Goal: Information Seeking & Learning: Find specific fact

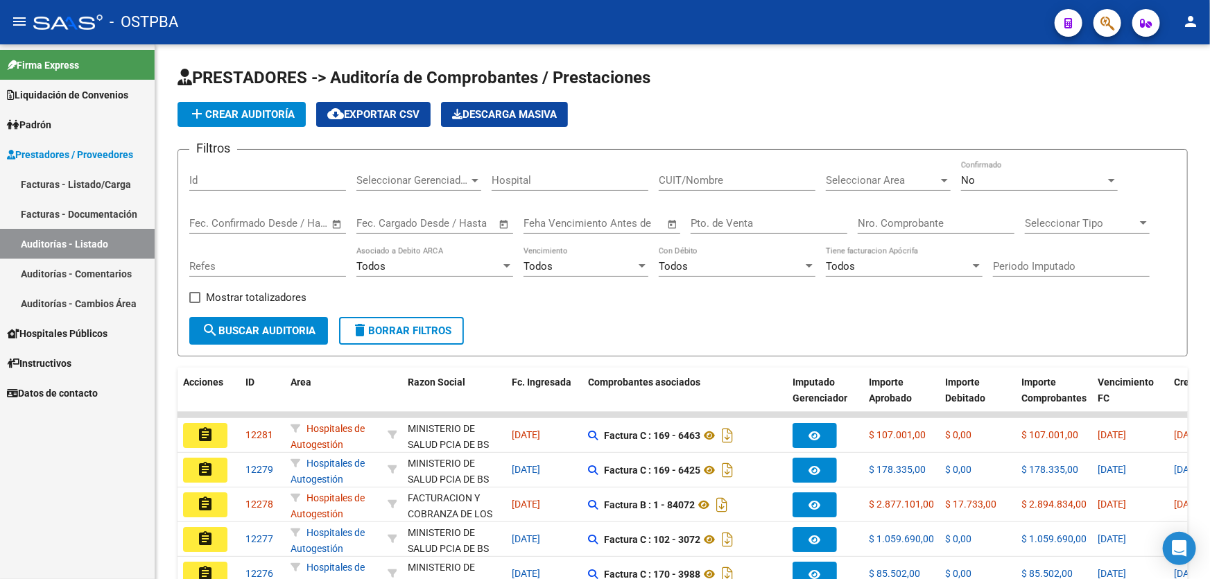
scroll to position [277, 0]
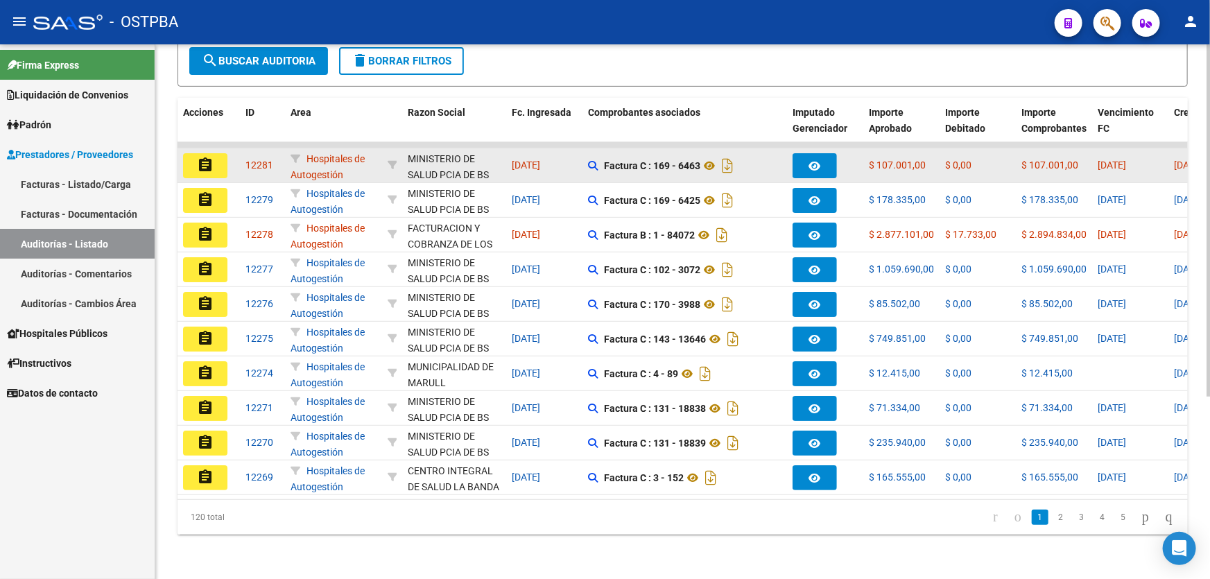
click at [201, 157] on mat-icon "assignment" at bounding box center [205, 165] width 17 height 17
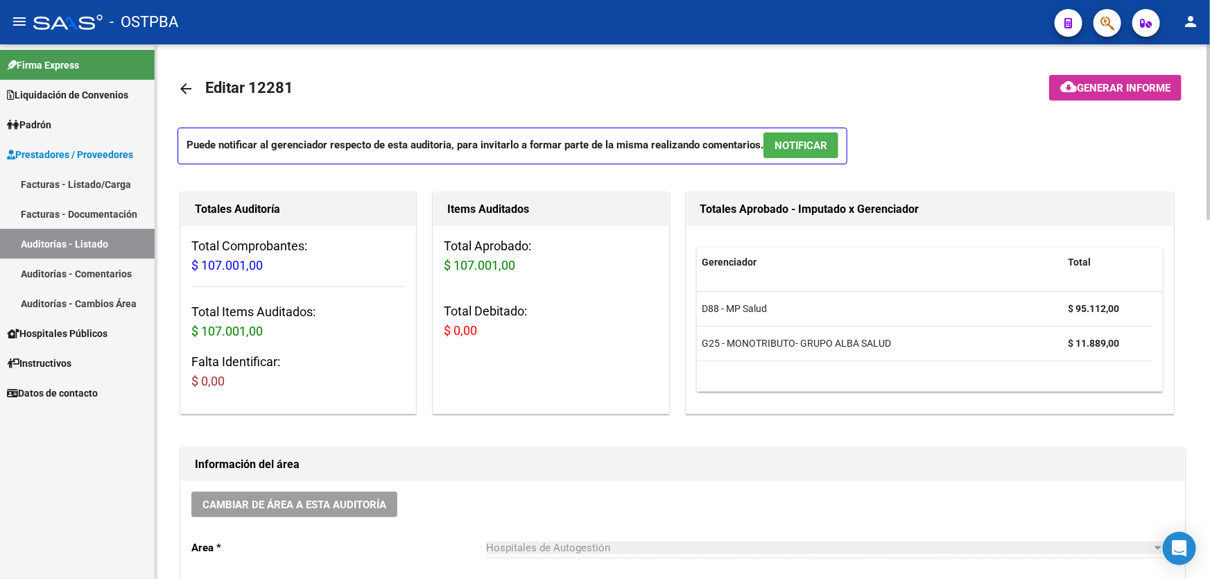
click at [784, 137] on button "NOTIFICAR" at bounding box center [801, 145] width 75 height 26
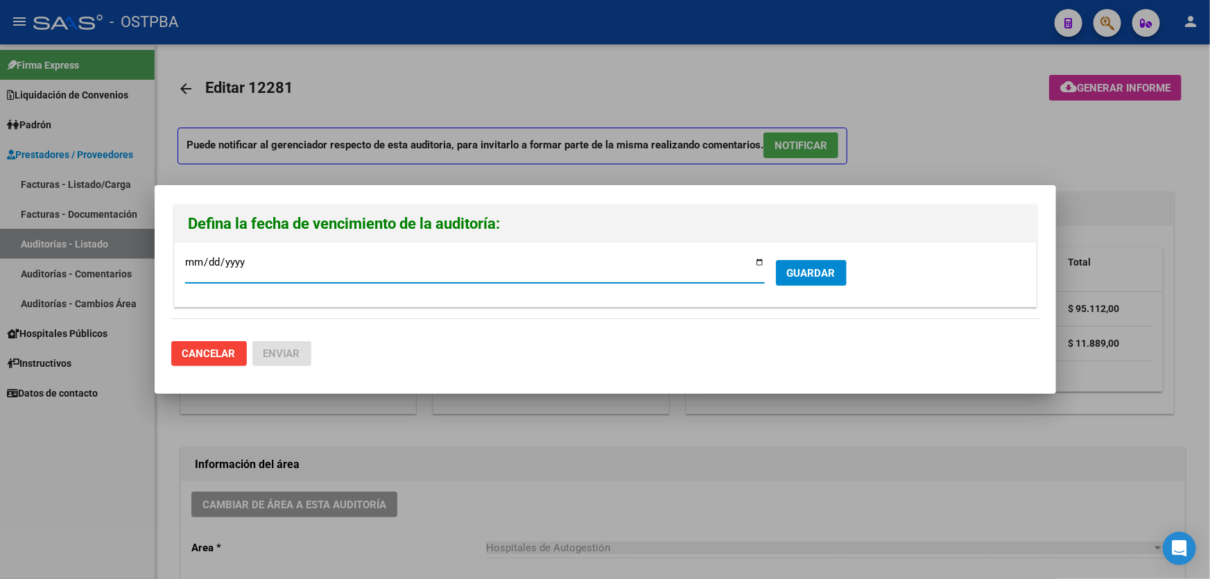
click at [810, 271] on span "GUARDAR" at bounding box center [811, 273] width 49 height 12
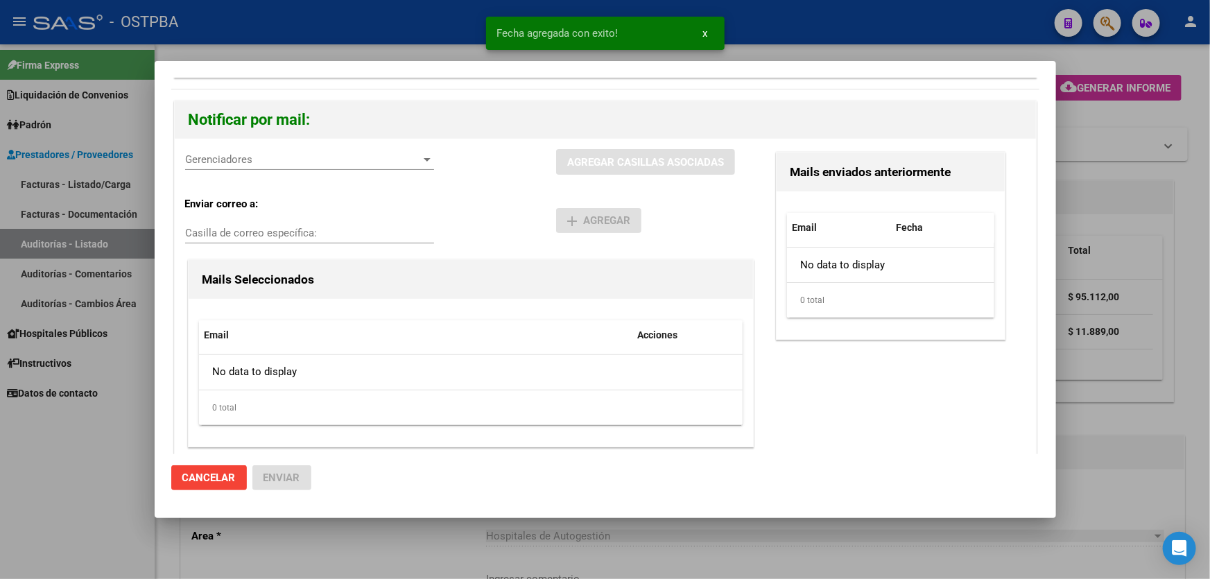
scroll to position [113, 0]
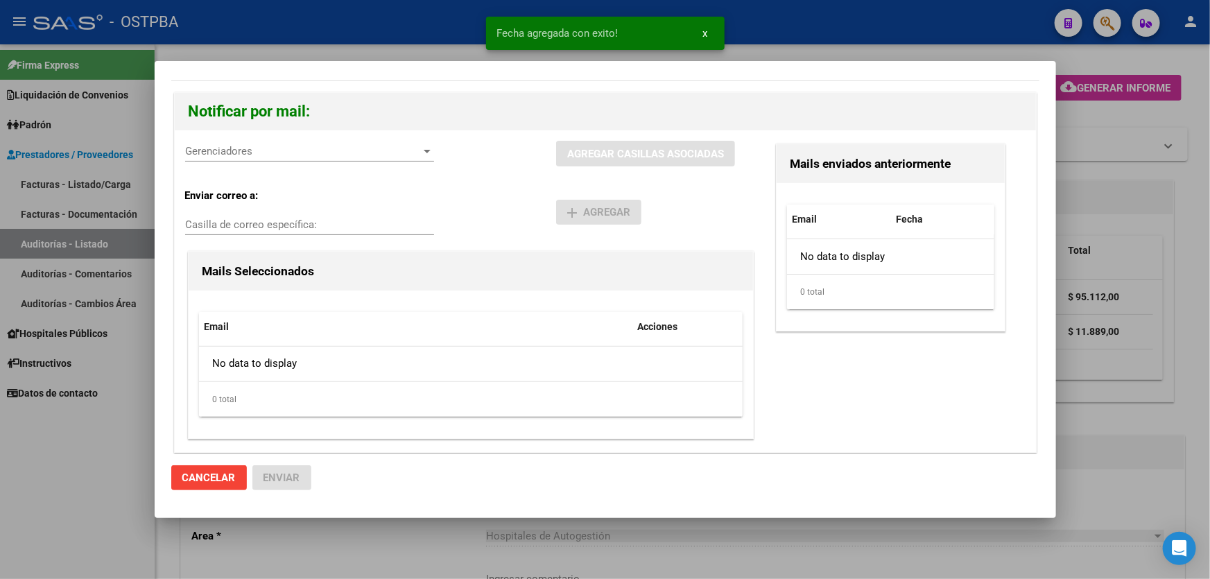
click at [211, 146] on span "Gerenciadores" at bounding box center [303, 151] width 237 height 12
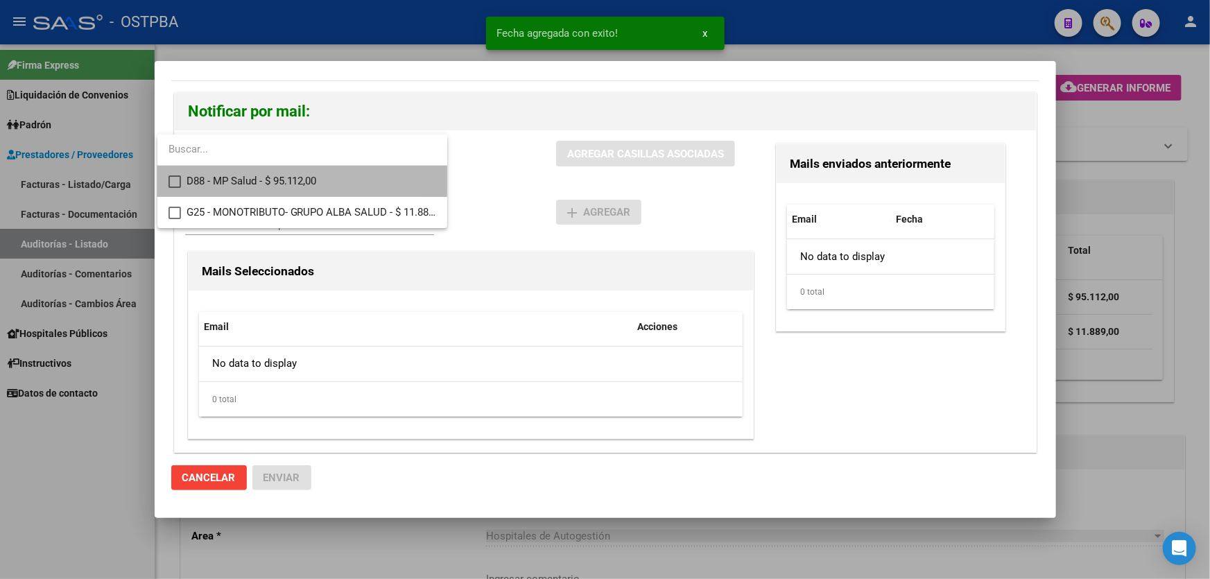
click at [171, 174] on mat-option "D88 - MP Salud - $ 95.112,00" at bounding box center [302, 181] width 290 height 31
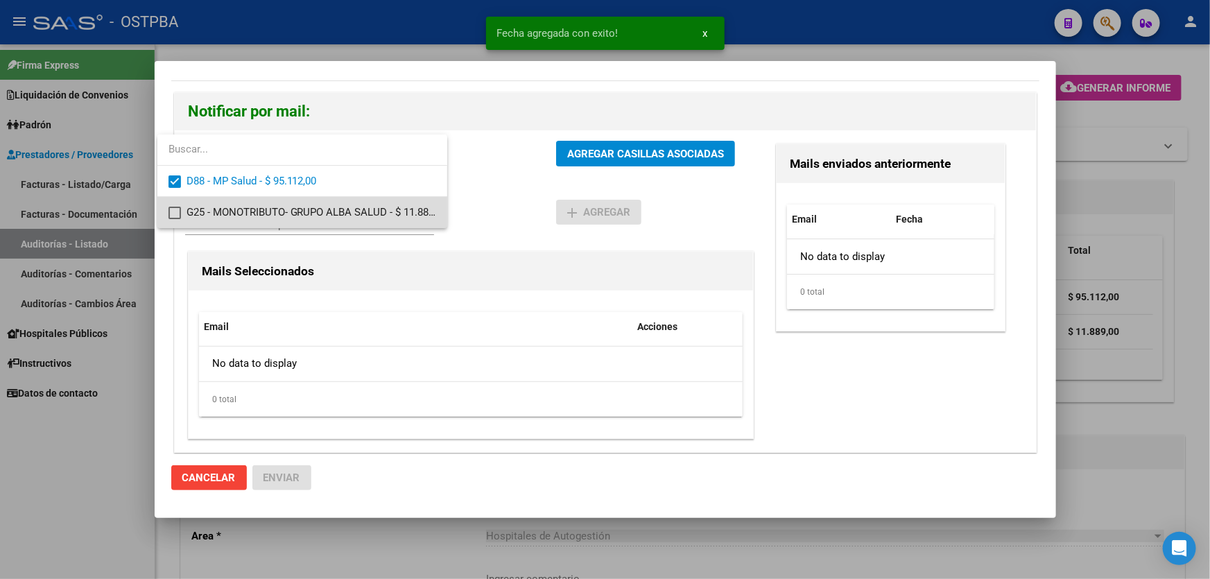
click at [174, 209] on mat-pseudo-checkbox at bounding box center [175, 213] width 12 height 12
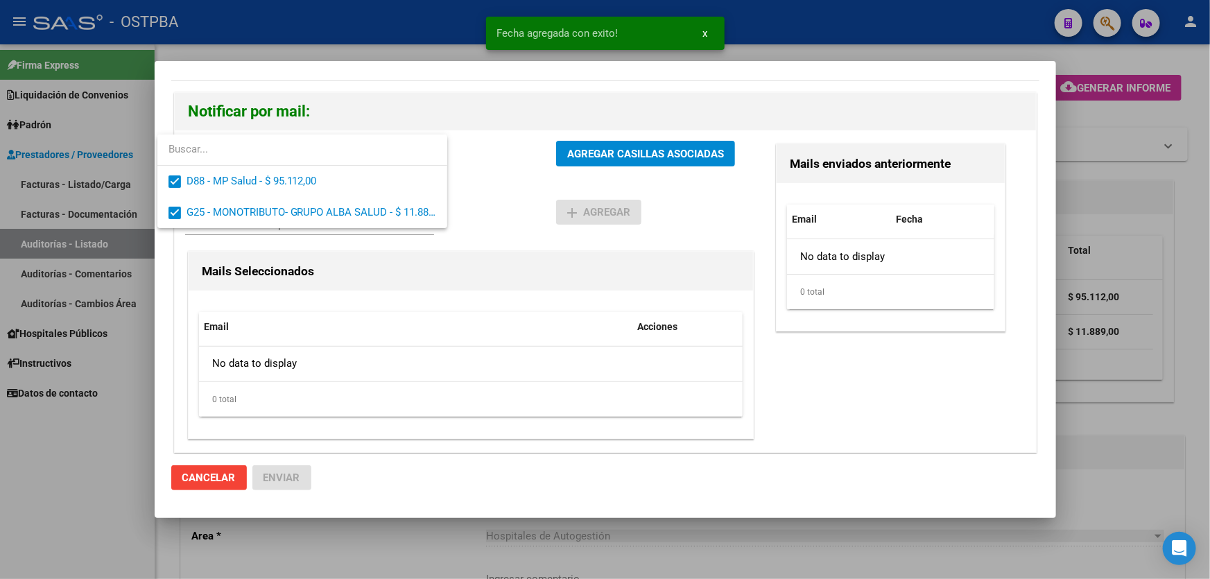
drag, startPoint x: 486, startPoint y: 199, endPoint x: 550, endPoint y: 162, distance: 74.2
click at [488, 197] on div at bounding box center [605, 289] width 1210 height 579
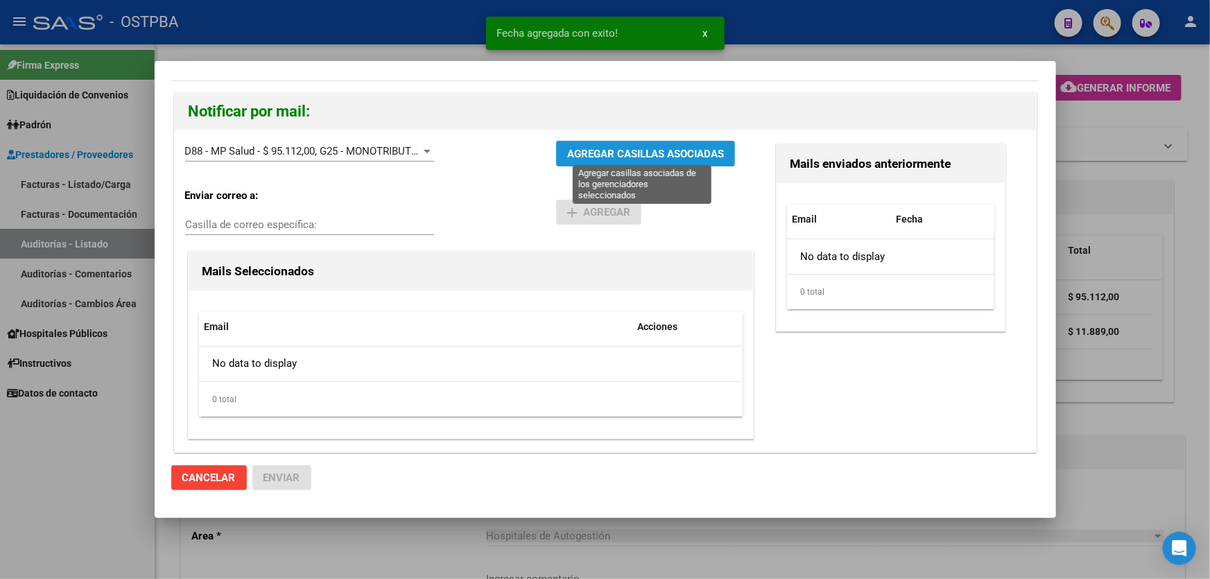
click at [599, 157] on span "AGREGAR CASILLAS ASOCIADAS" at bounding box center [645, 154] width 157 height 12
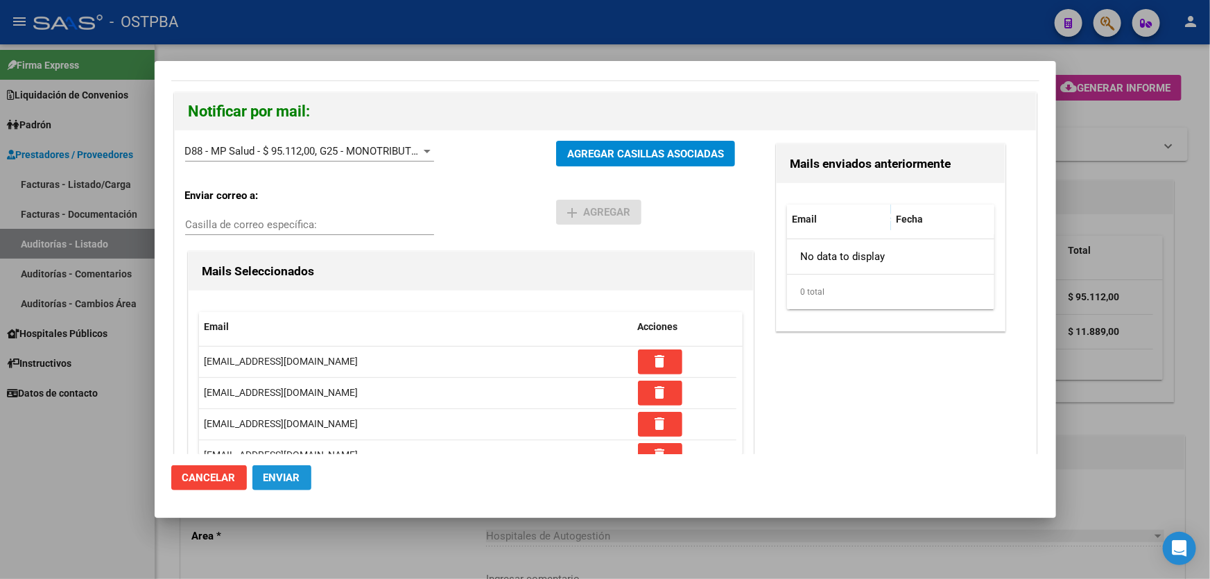
click at [289, 479] on span "Enviar" at bounding box center [282, 478] width 37 height 12
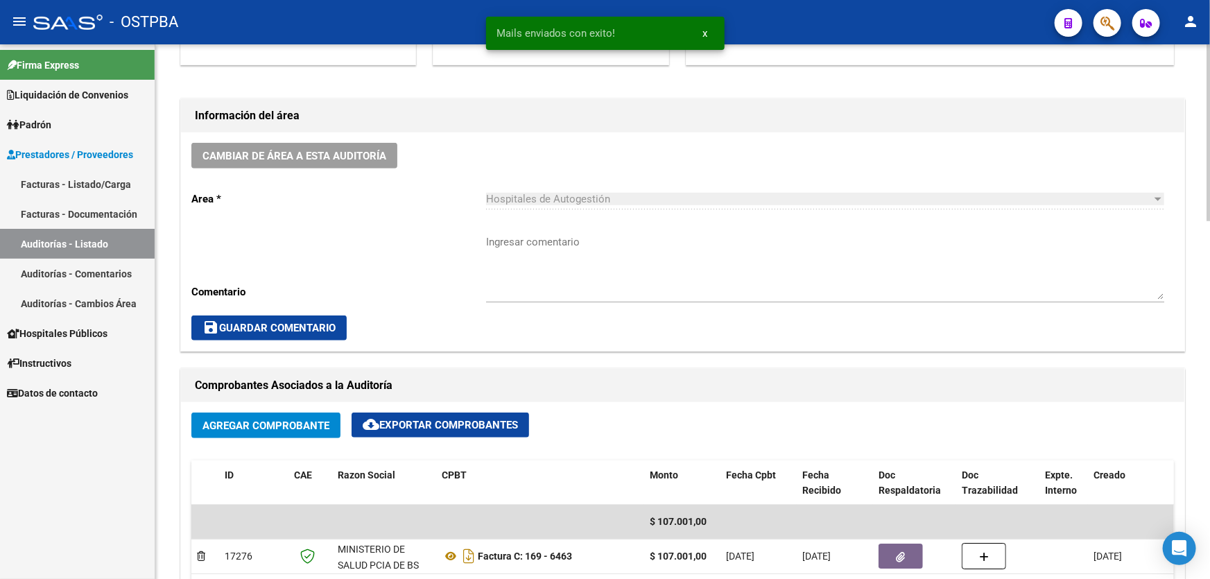
scroll to position [378, 0]
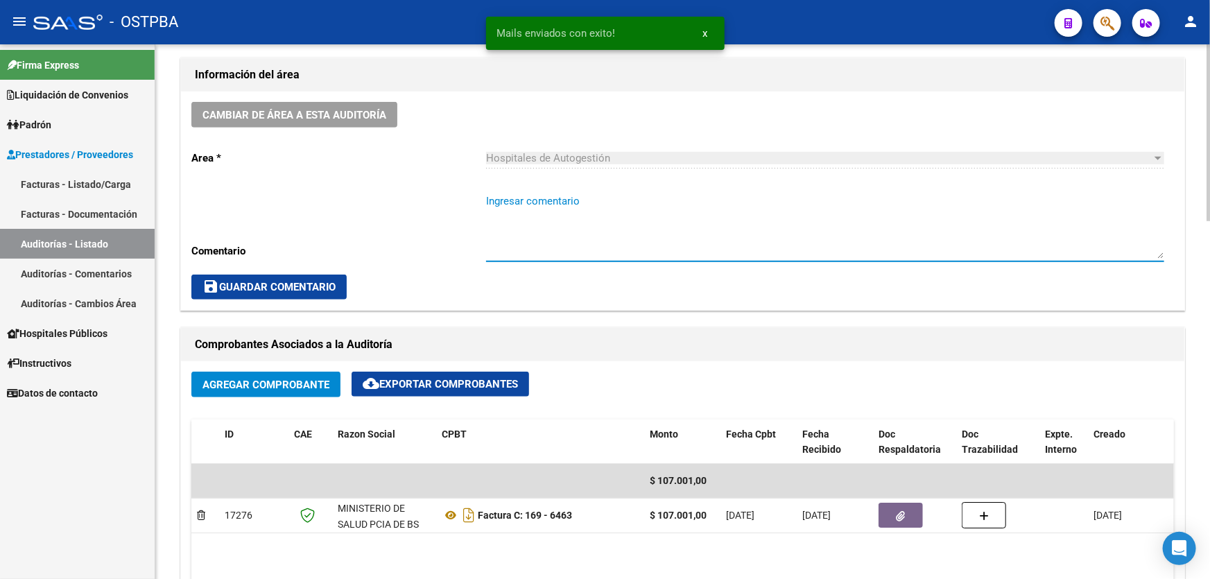
click at [549, 207] on textarea "Ingresar comentario" at bounding box center [825, 226] width 678 height 65
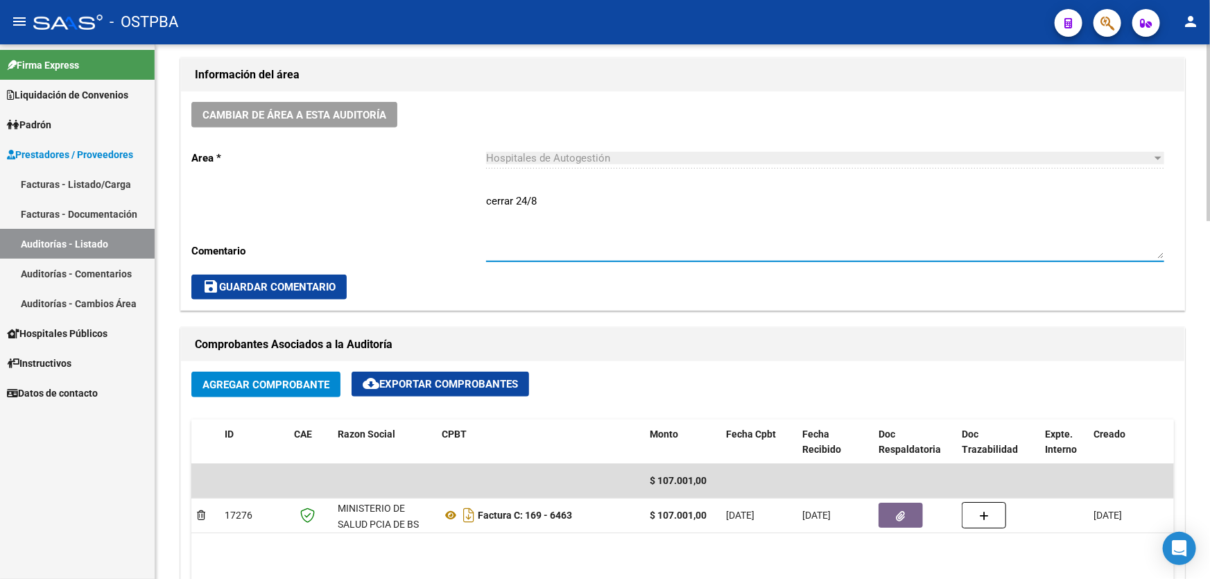
type textarea "cerrar 24/8"
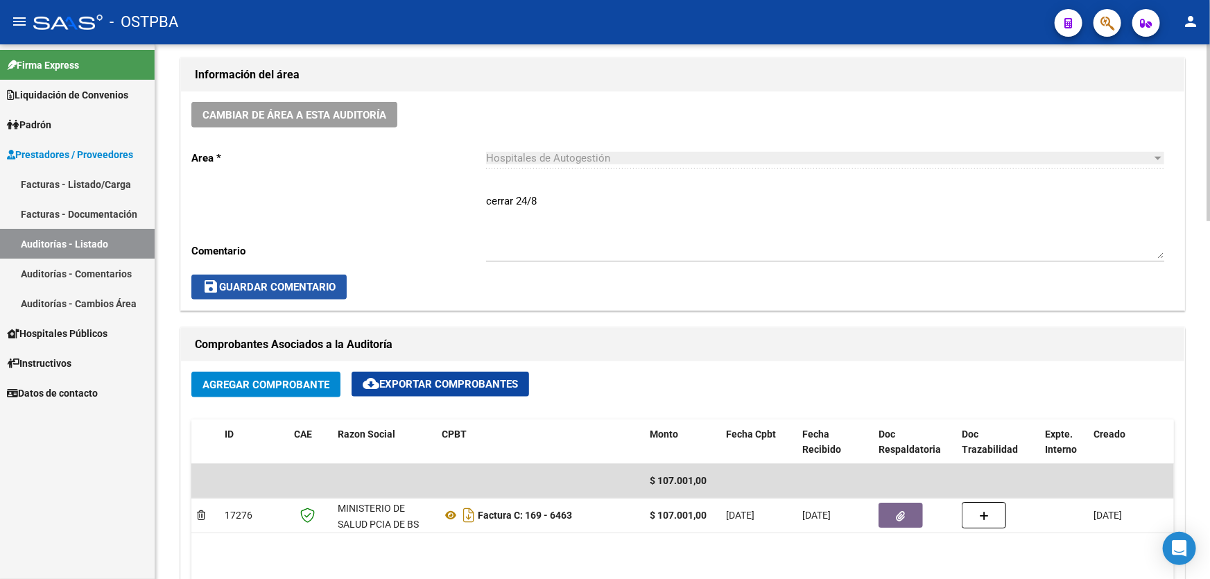
click at [239, 291] on button "save Guardar Comentario" at bounding box center [268, 287] width 155 height 25
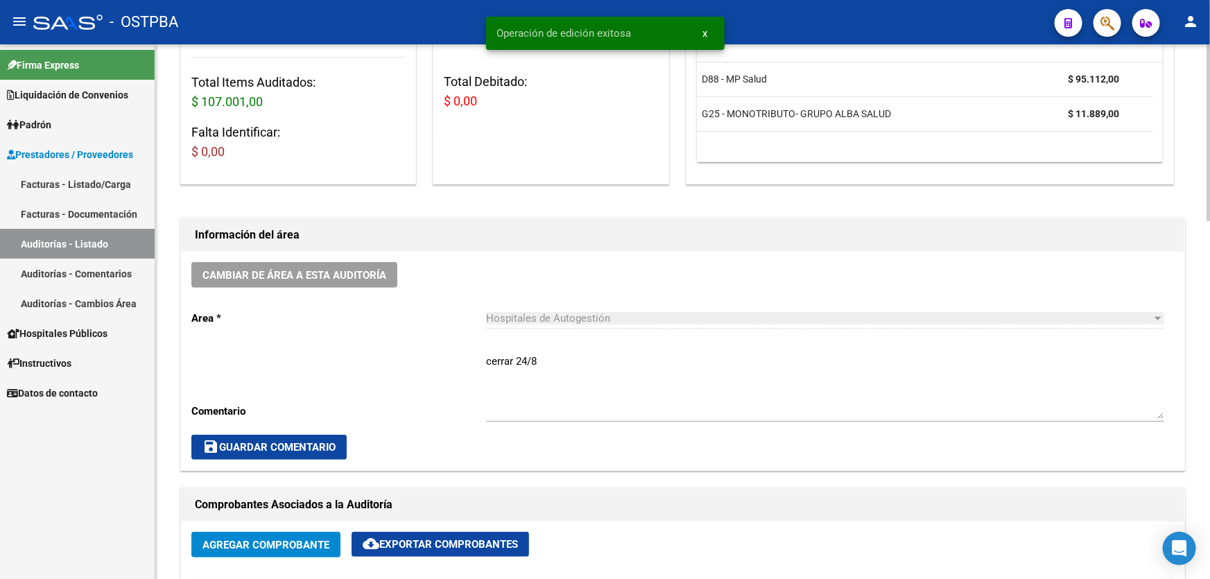
scroll to position [0, 0]
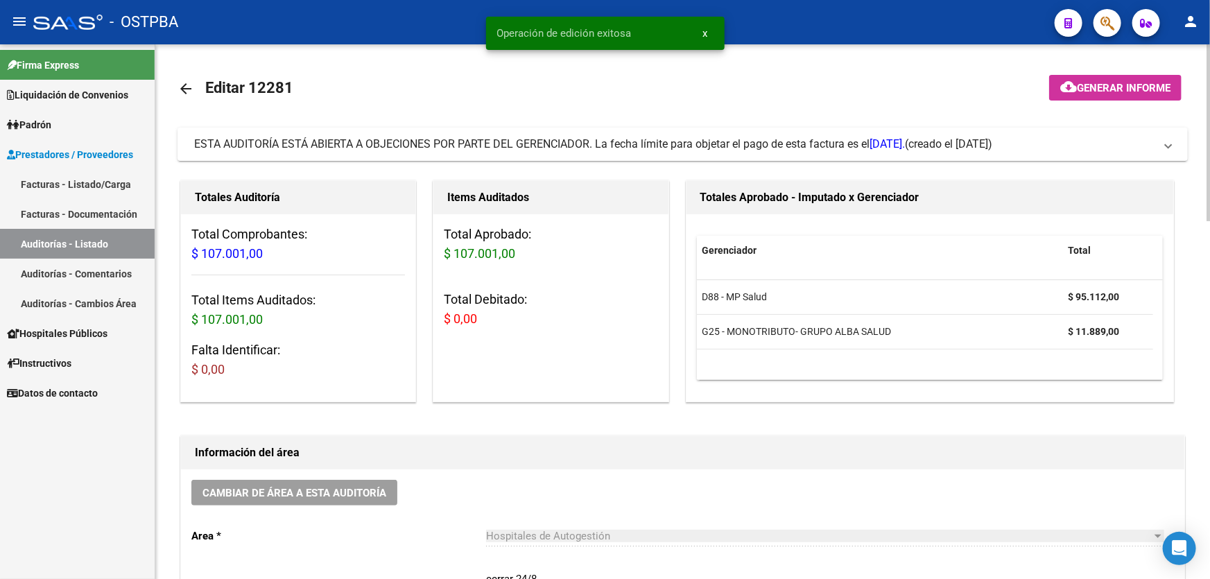
click at [180, 89] on mat-icon "arrow_back" at bounding box center [186, 88] width 17 height 17
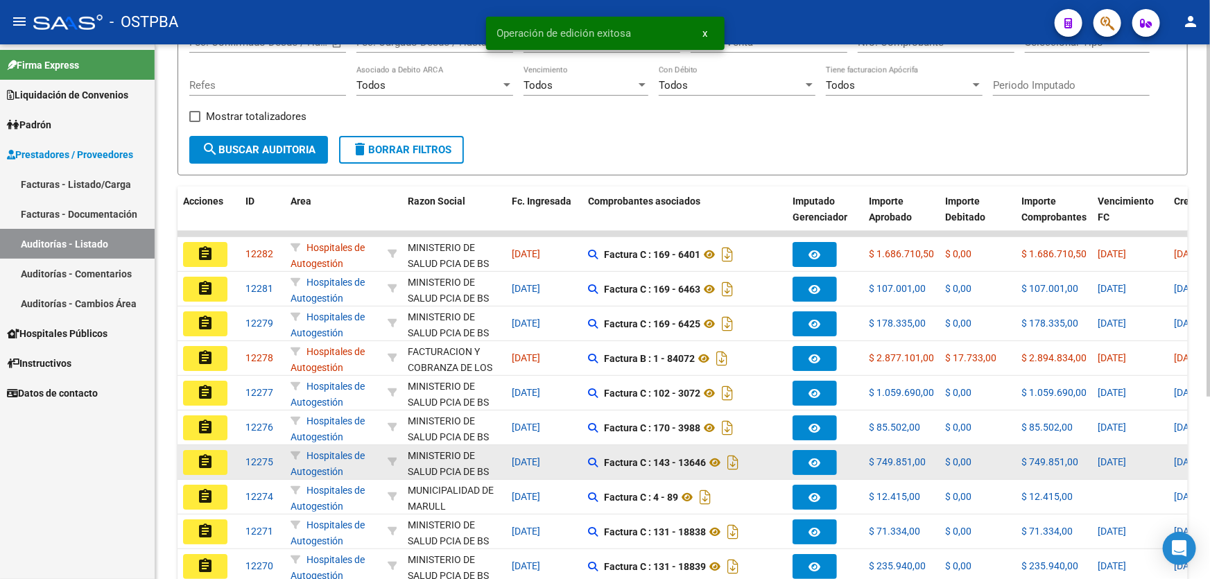
scroll to position [277, 0]
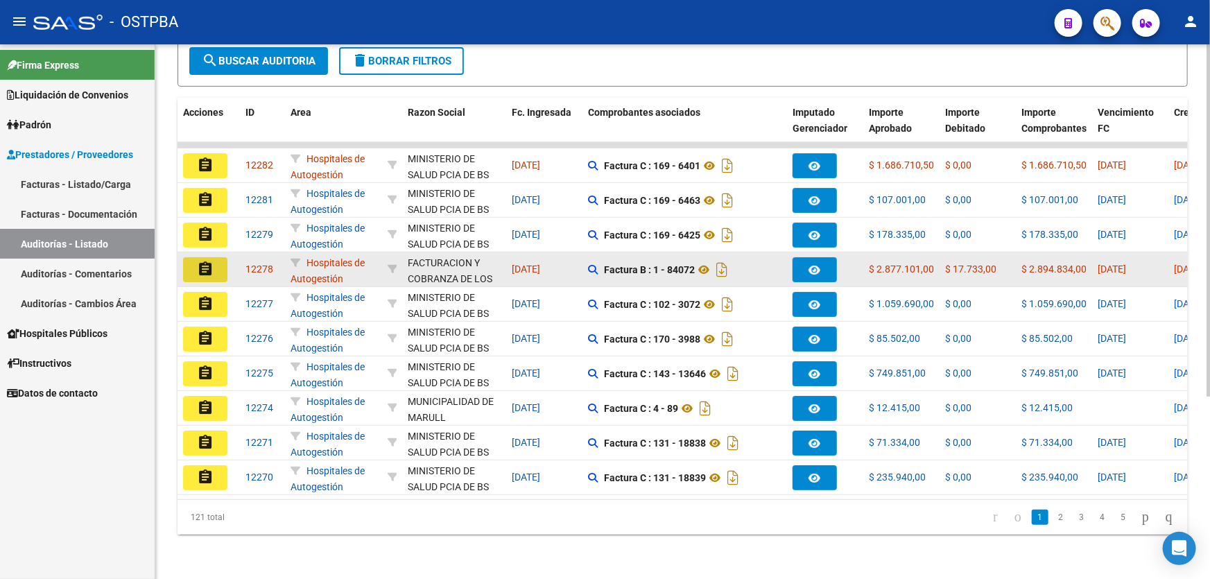
click at [205, 261] on mat-icon "assignment" at bounding box center [205, 269] width 17 height 17
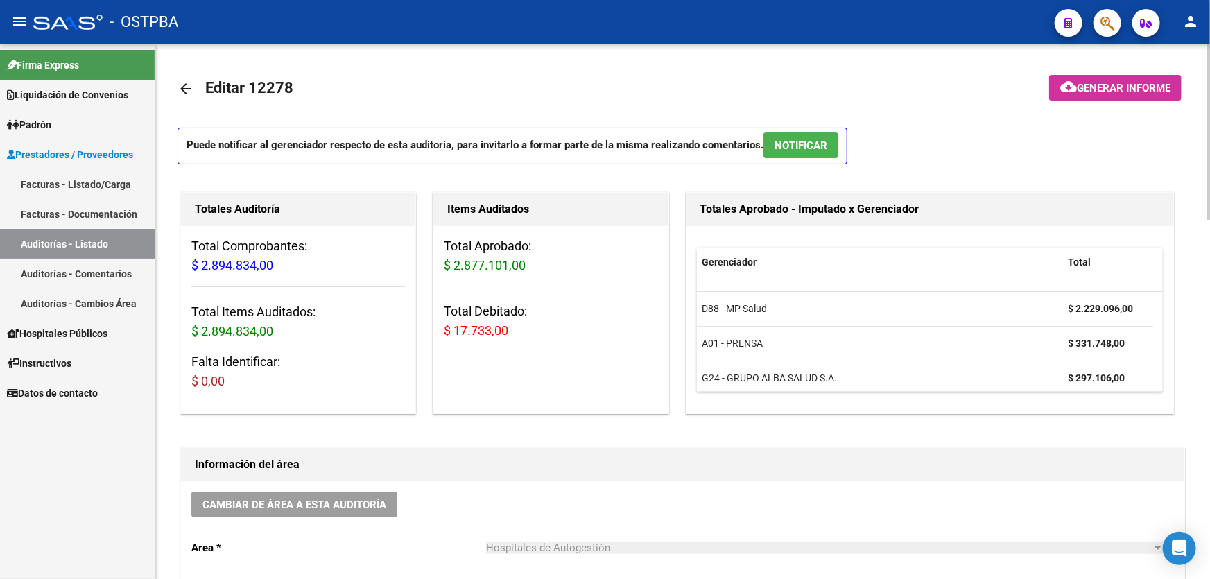
click at [801, 139] on span "NOTIFICAR" at bounding box center [801, 145] width 53 height 12
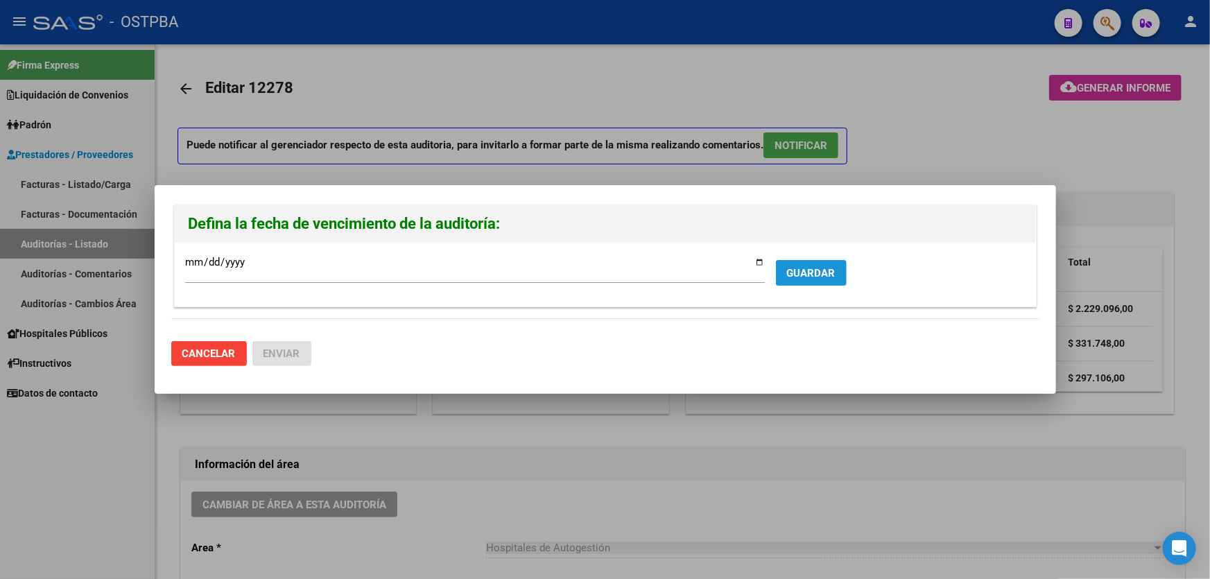
click at [820, 277] on span "GUARDAR" at bounding box center [811, 273] width 49 height 12
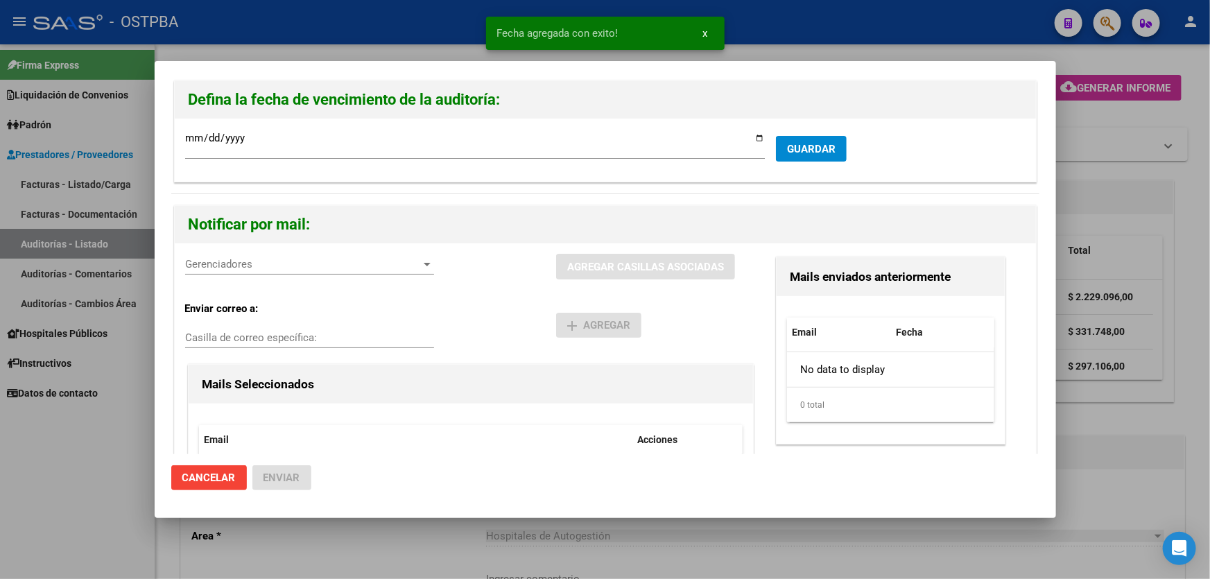
click at [219, 259] on span "Gerenciadores" at bounding box center [303, 264] width 237 height 12
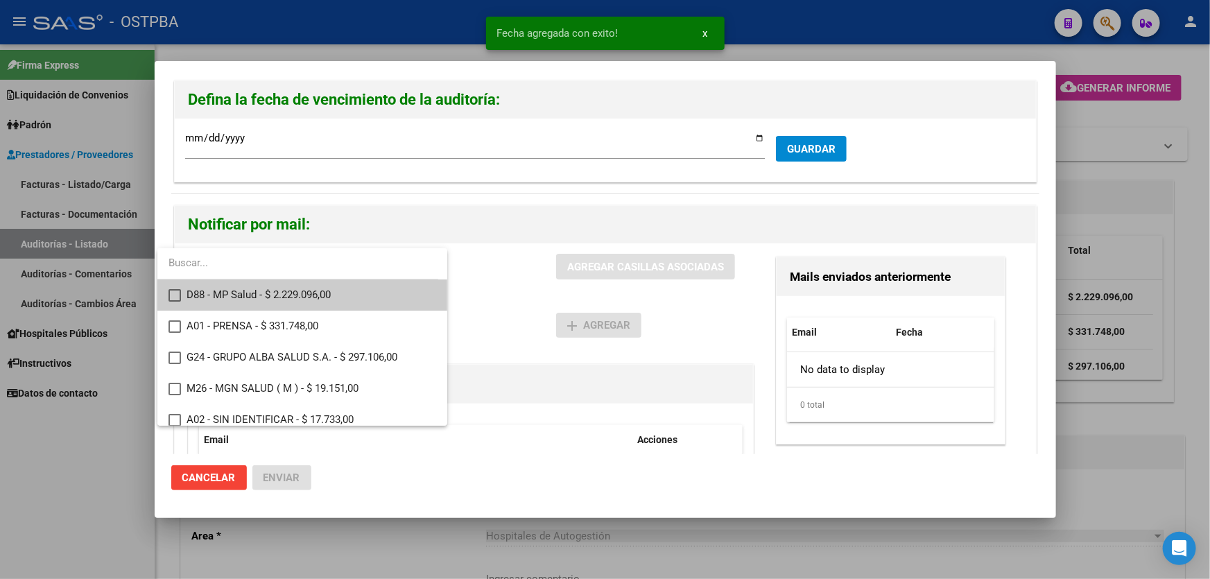
click at [173, 294] on mat-pseudo-checkbox at bounding box center [175, 295] width 12 height 12
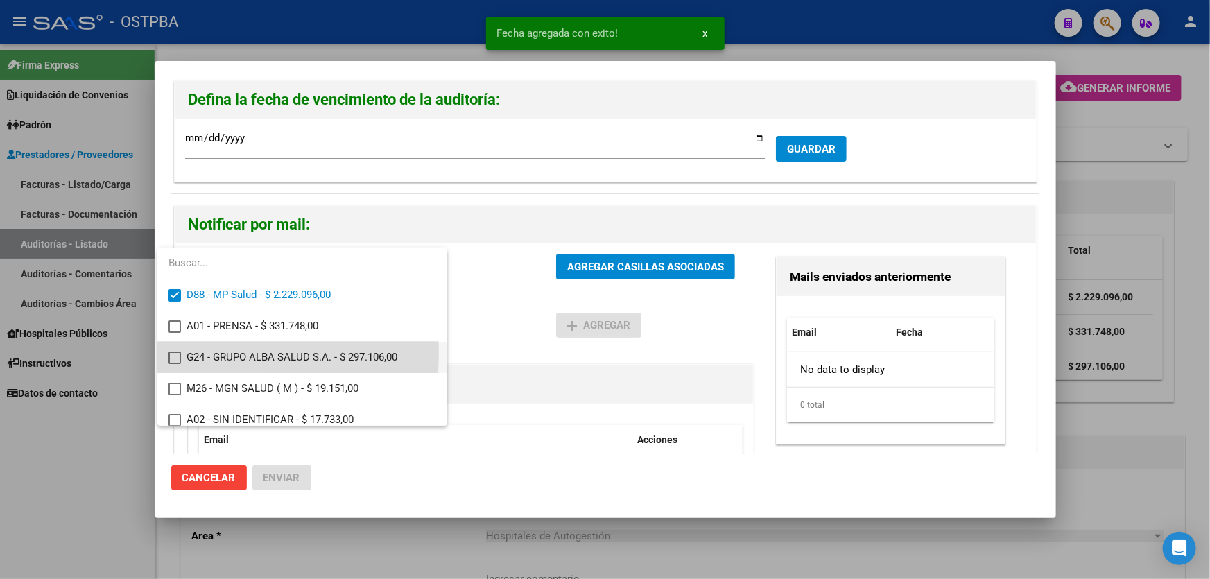
click at [173, 353] on mat-pseudo-checkbox at bounding box center [175, 358] width 12 height 12
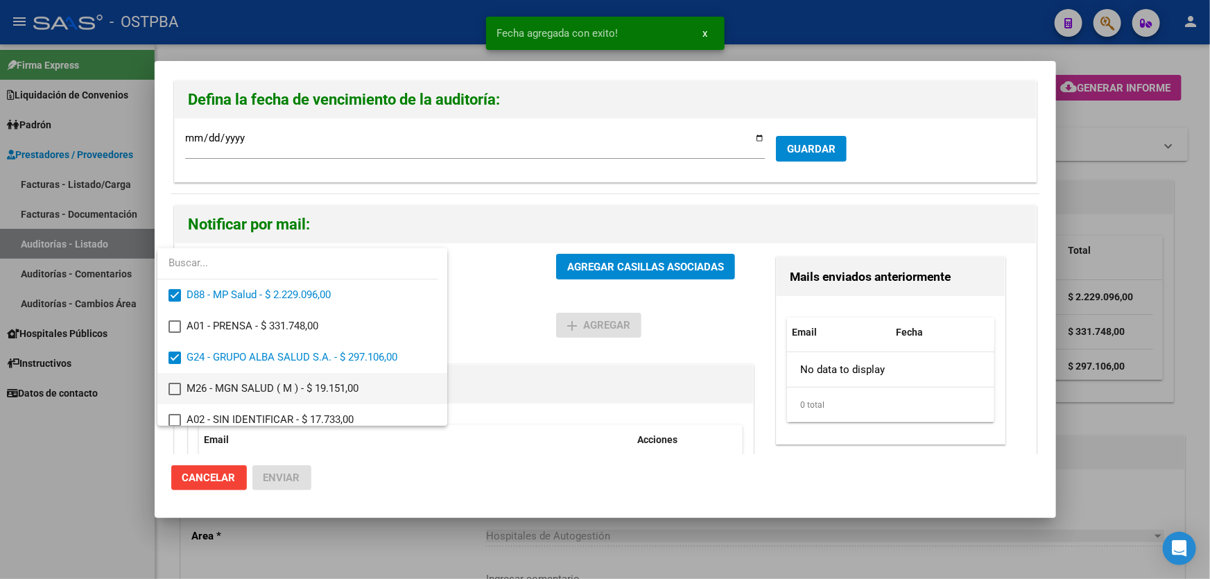
click at [169, 382] on mat-option "M26 - MGN SALUD ( M ) - $ 19.151,00" at bounding box center [302, 388] width 290 height 31
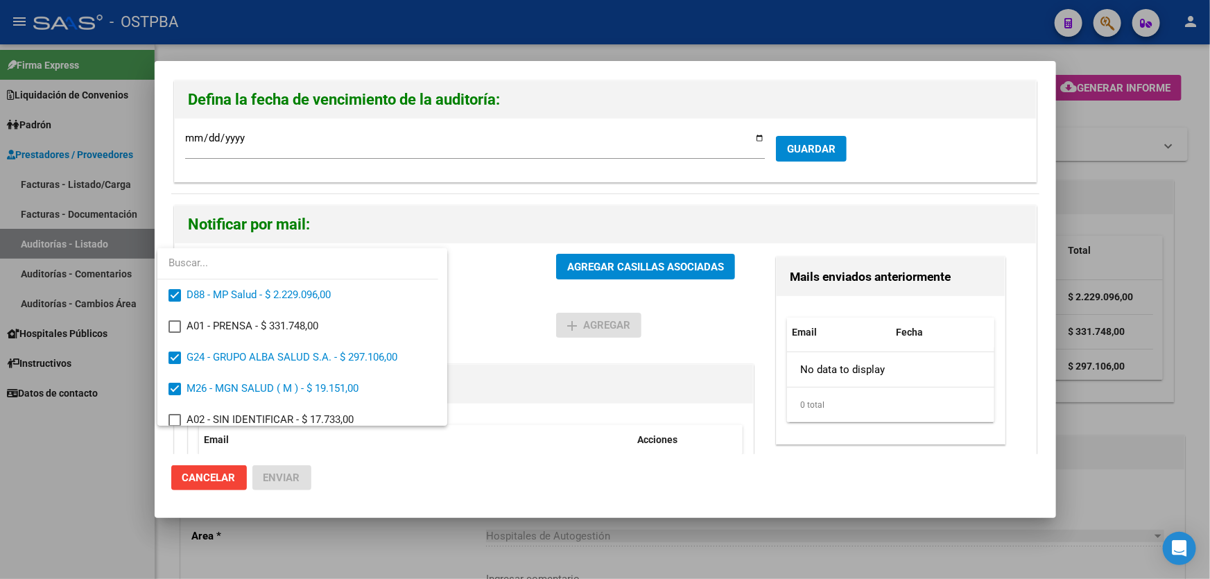
click at [488, 332] on div at bounding box center [605, 289] width 1210 height 579
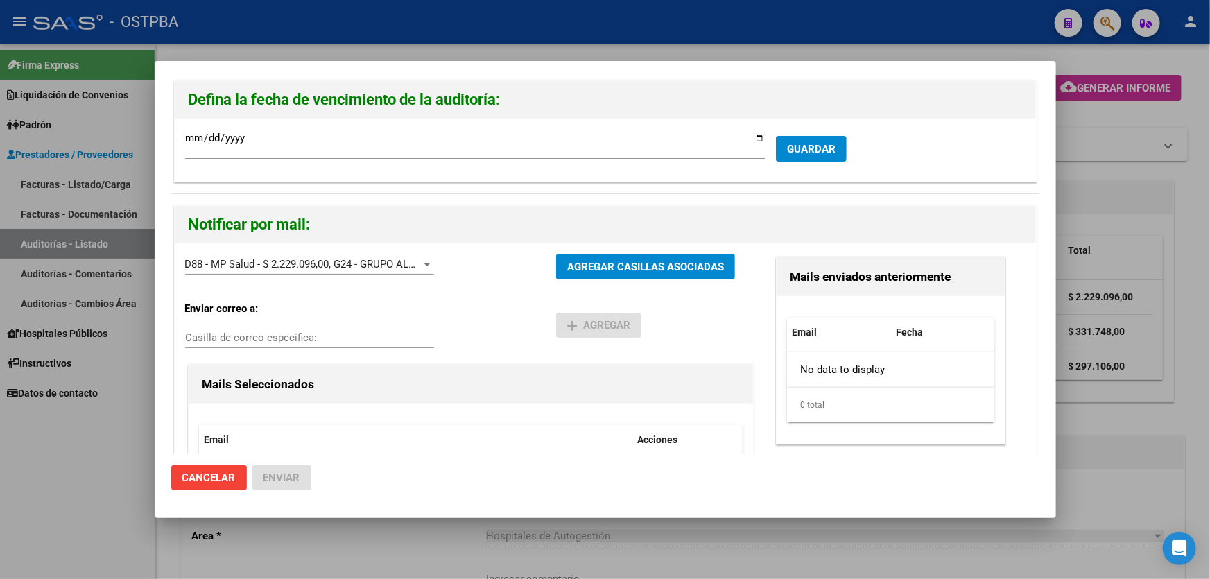
click at [609, 257] on button "AGREGAR CASILLAS ASOCIADAS" at bounding box center [645, 267] width 179 height 26
click at [278, 472] on span "Enviar" at bounding box center [282, 478] width 37 height 12
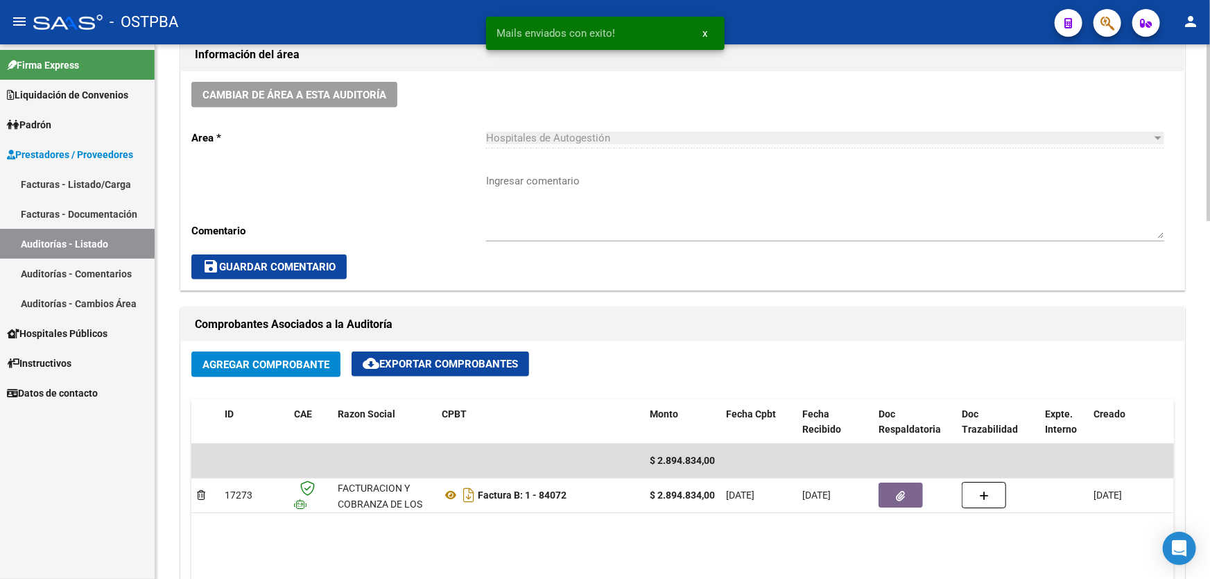
scroll to position [378, 0]
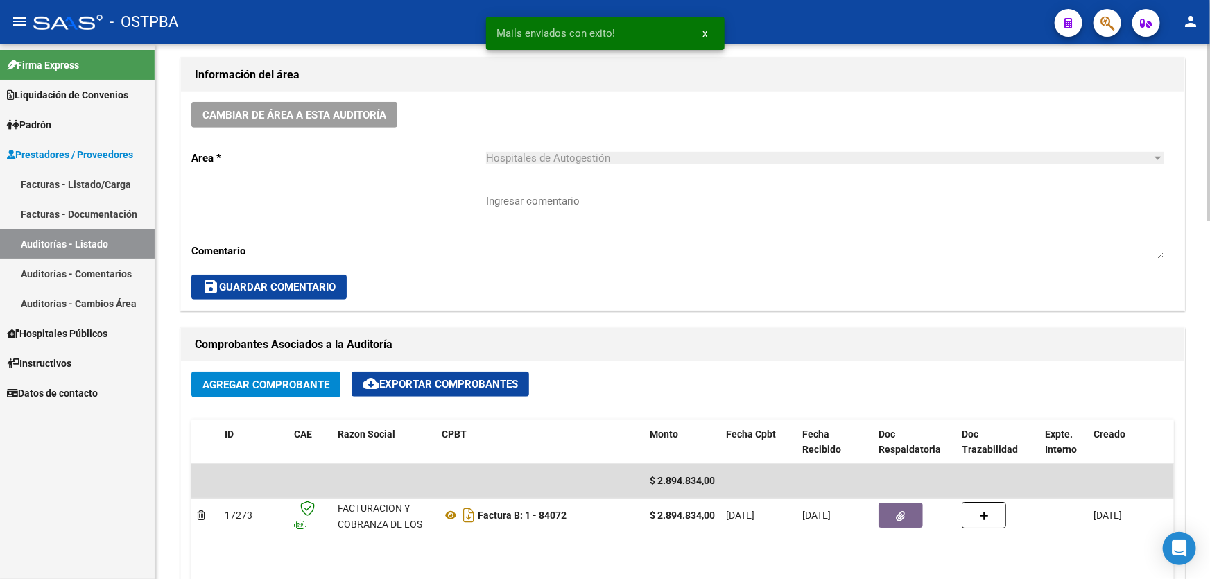
click at [524, 234] on textarea "Ingresar comentario" at bounding box center [825, 226] width 678 height 65
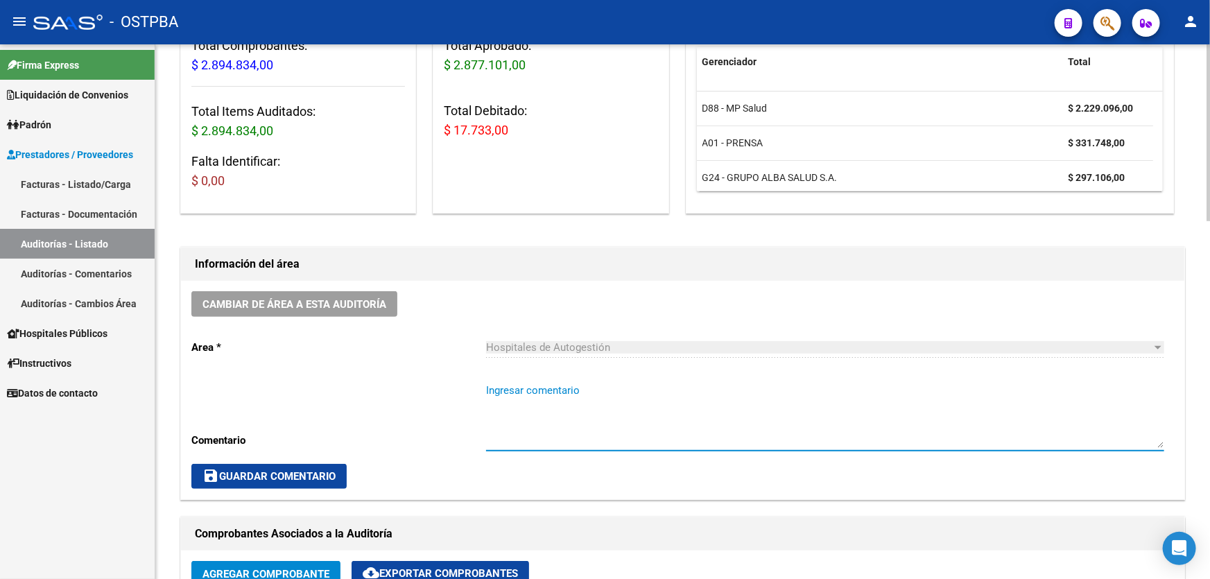
scroll to position [0, 0]
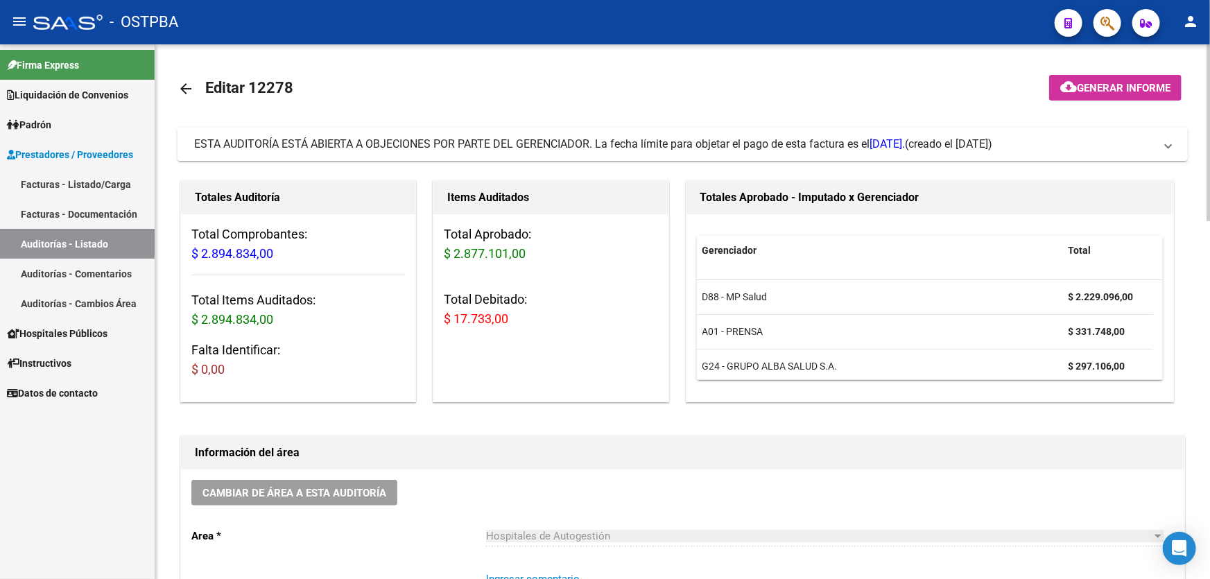
click at [1169, 146] on span at bounding box center [1169, 144] width 6 height 15
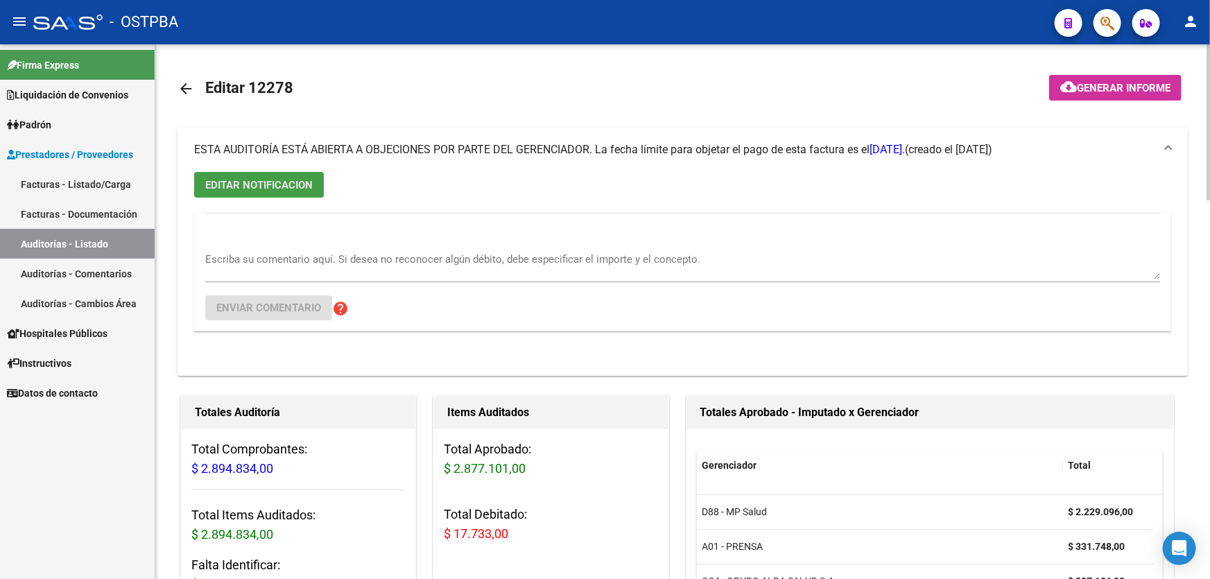
click at [243, 175] on button "EDITAR NOTIFICACION" at bounding box center [259, 185] width 130 height 26
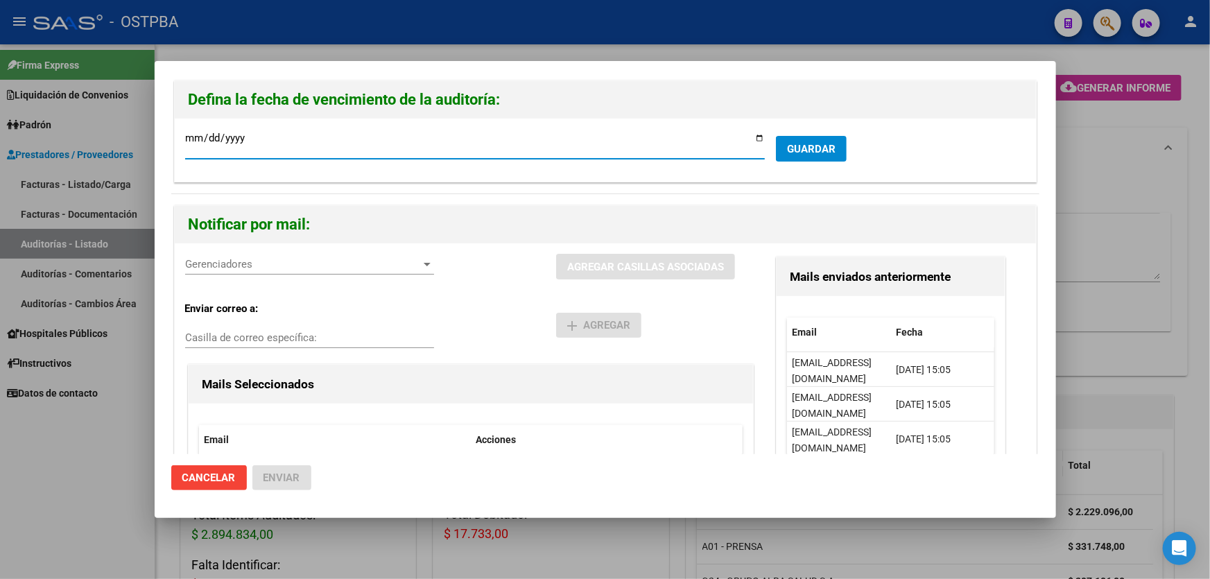
type input "[DATE]"
click at [818, 148] on span "GUARDAR" at bounding box center [811, 149] width 49 height 12
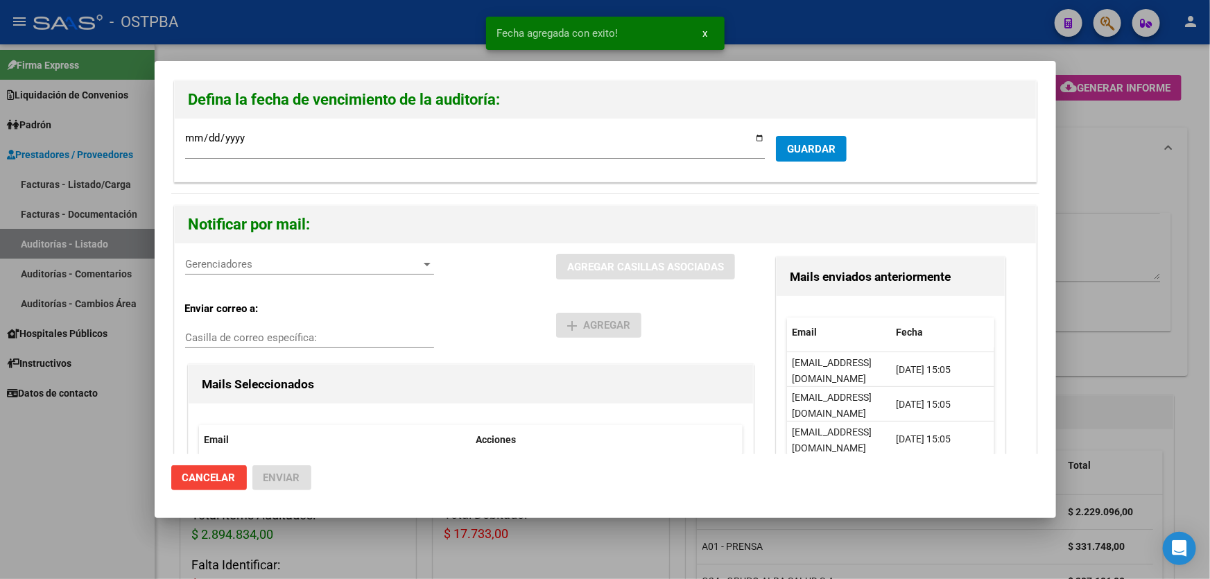
click at [264, 267] on span "Gerenciadores" at bounding box center [303, 264] width 237 height 12
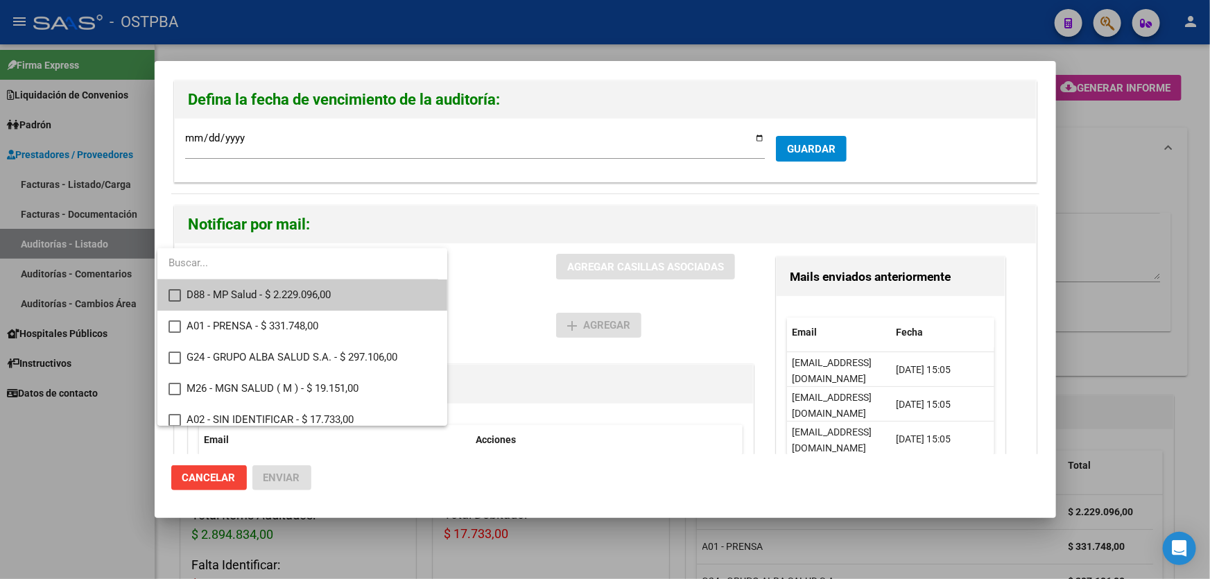
click at [176, 287] on mat-option "D88 - MP Salud - $ 2.229.096,00" at bounding box center [302, 295] width 290 height 31
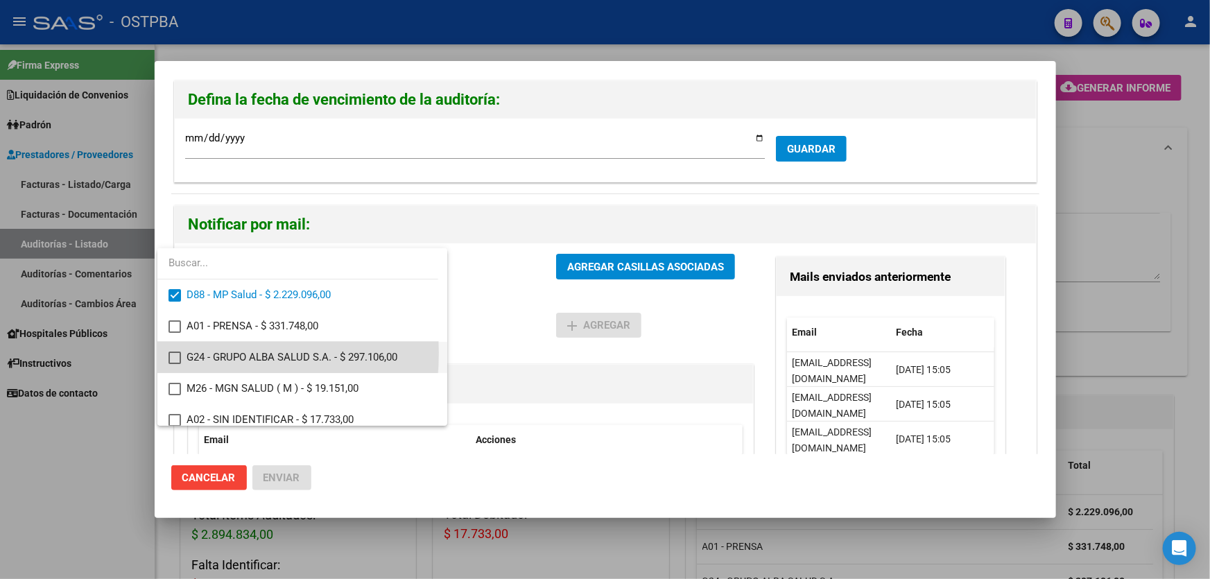
click at [169, 353] on mat-pseudo-checkbox at bounding box center [175, 358] width 12 height 12
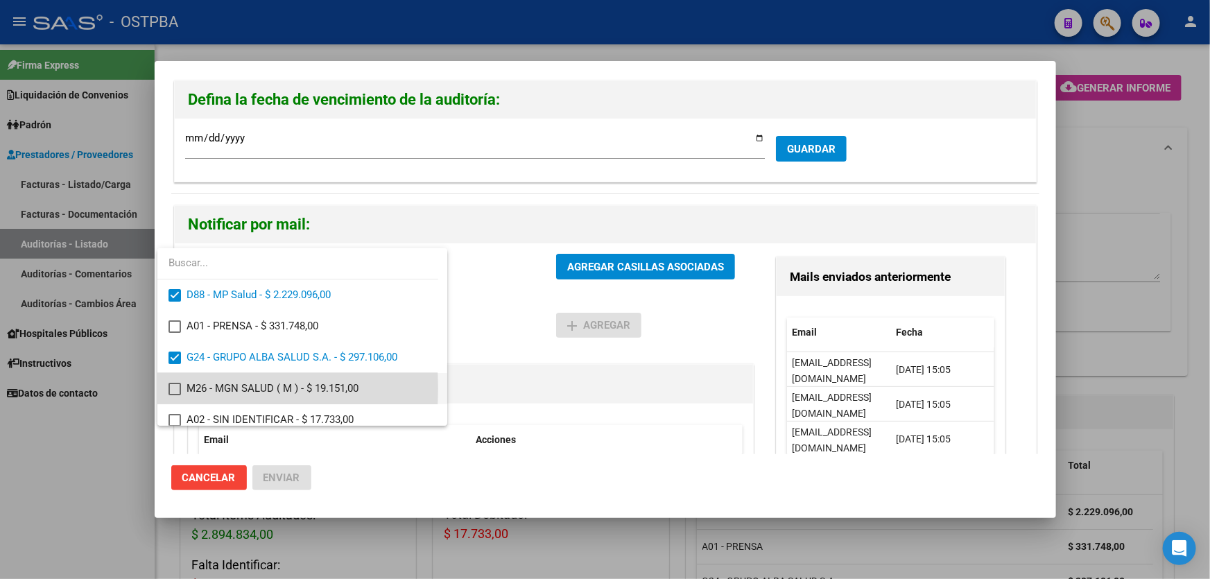
click at [172, 388] on mat-pseudo-checkbox at bounding box center [175, 389] width 12 height 12
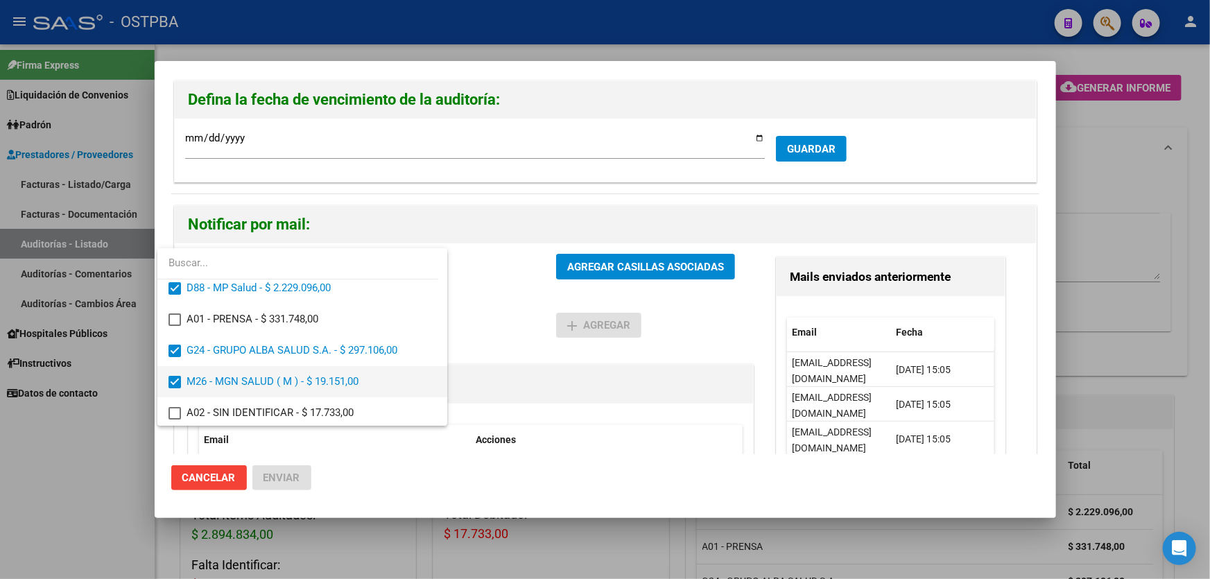
scroll to position [9, 0]
click at [506, 307] on div at bounding box center [605, 289] width 1210 height 579
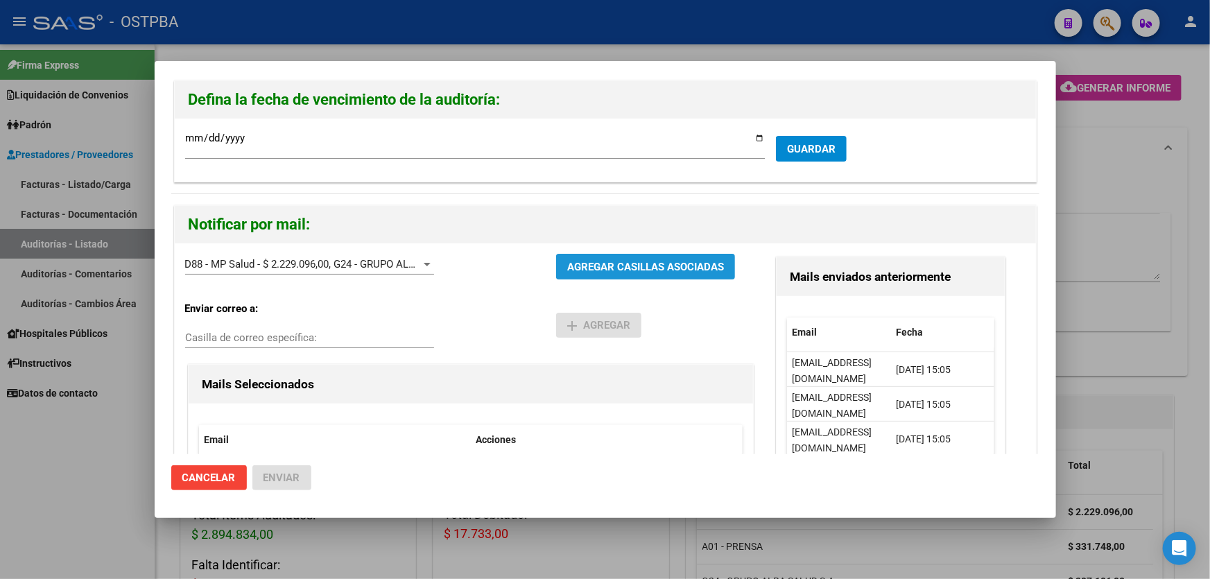
click at [606, 257] on button "AGREGAR CASILLAS ASOCIADAS" at bounding box center [645, 267] width 179 height 26
click at [268, 475] on span "Enviar" at bounding box center [282, 478] width 37 height 12
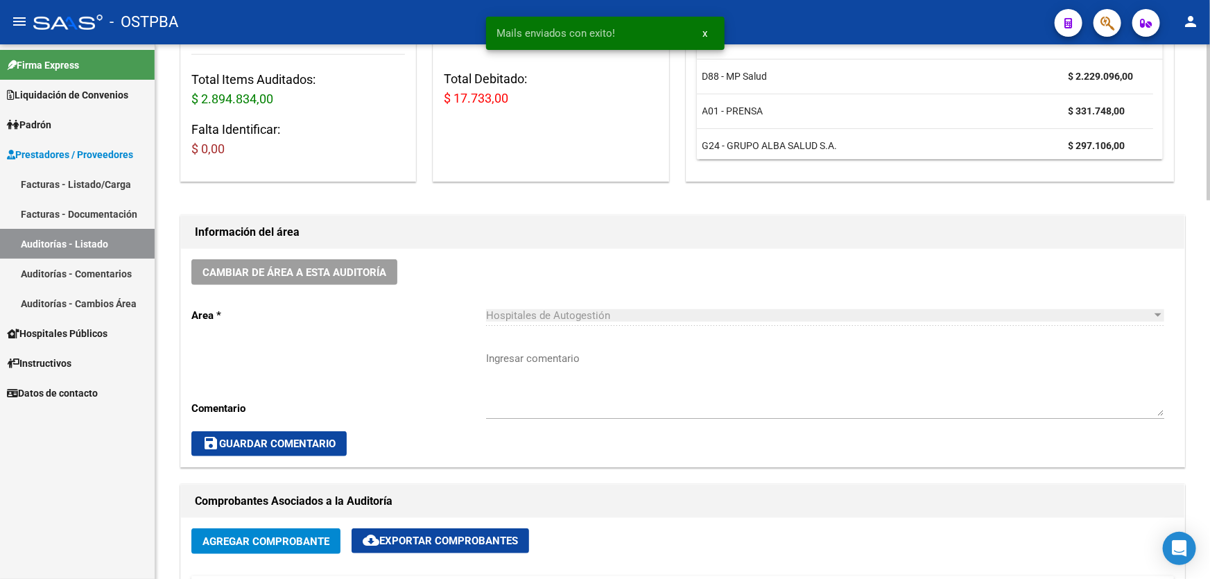
scroll to position [441, 0]
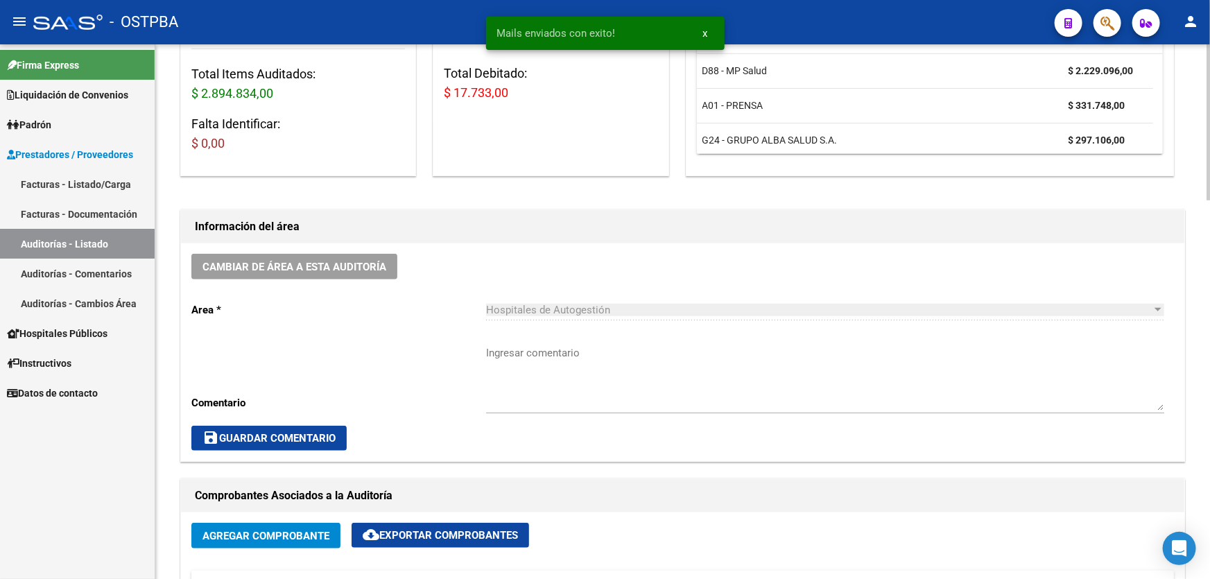
click at [558, 368] on textarea "Ingresar comentario" at bounding box center [825, 377] width 678 height 65
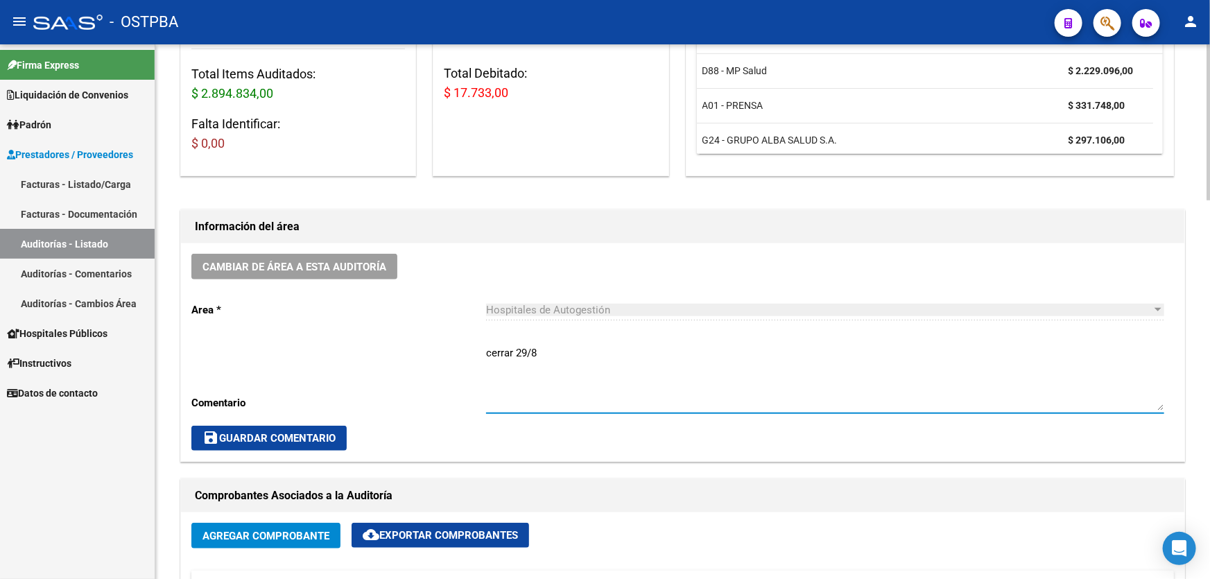
type textarea "cerrar 29/8"
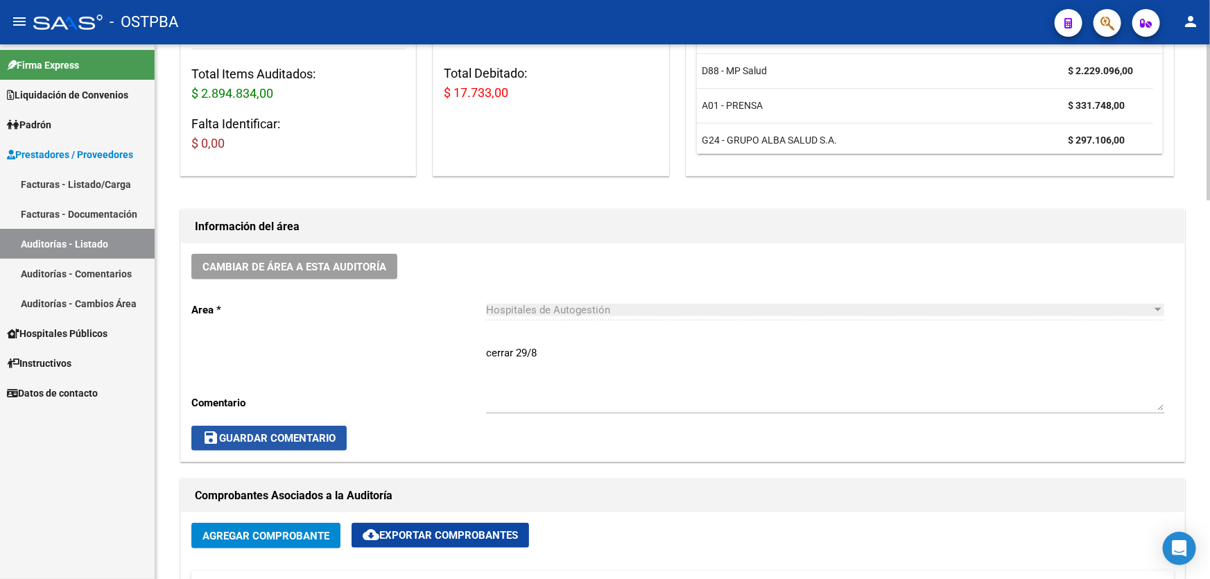
click at [271, 445] on button "save Guardar Comentario" at bounding box center [268, 438] width 155 height 25
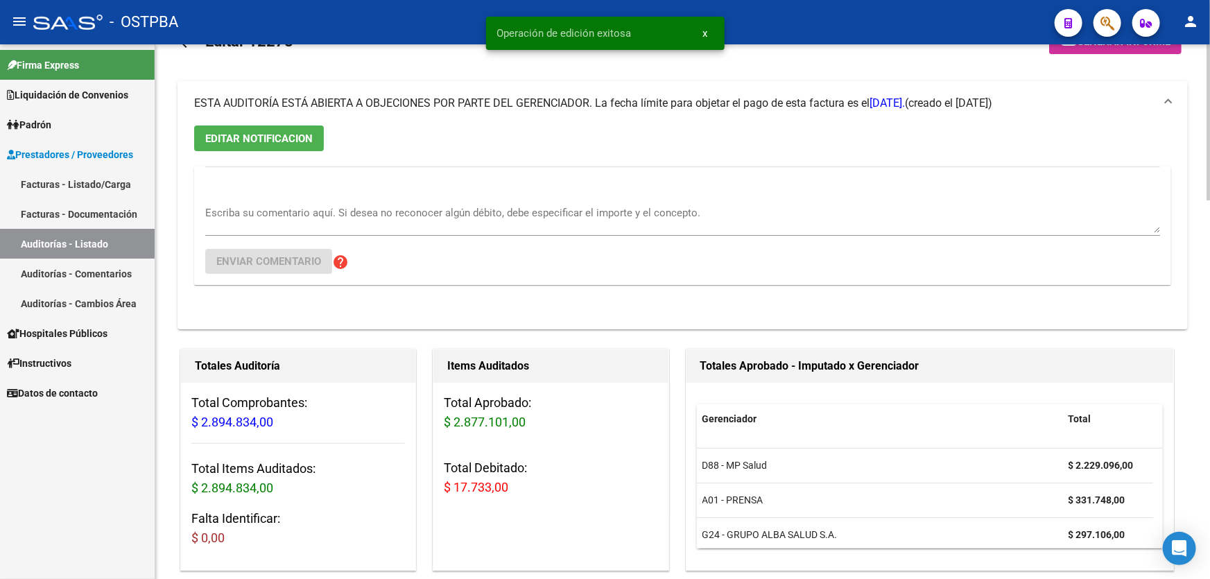
scroll to position [0, 0]
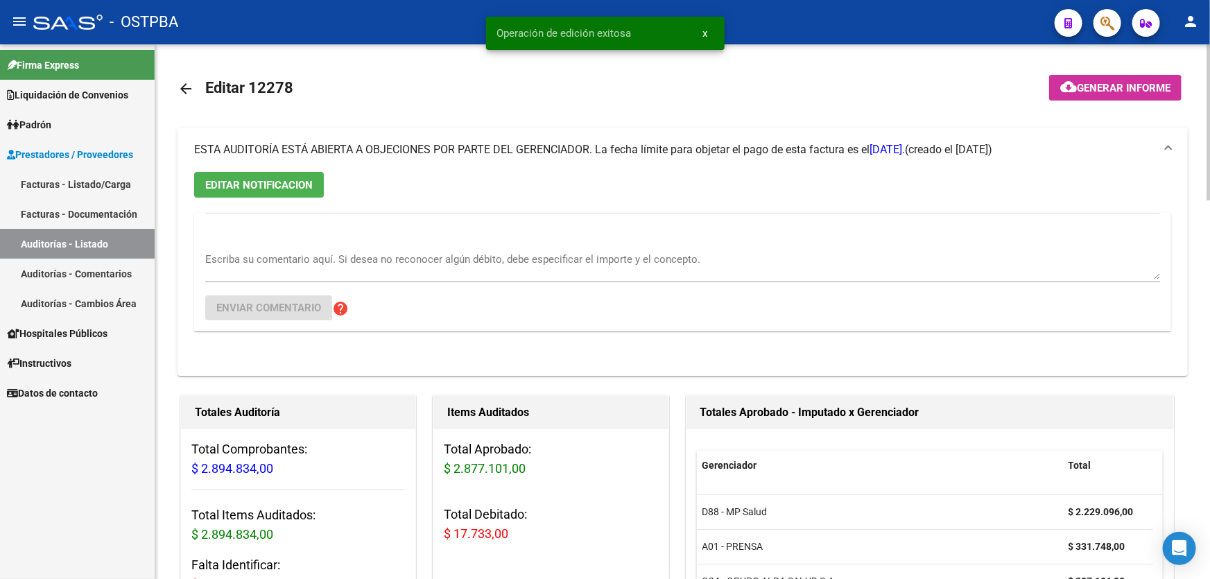
click at [185, 87] on mat-icon "arrow_back" at bounding box center [186, 88] width 17 height 17
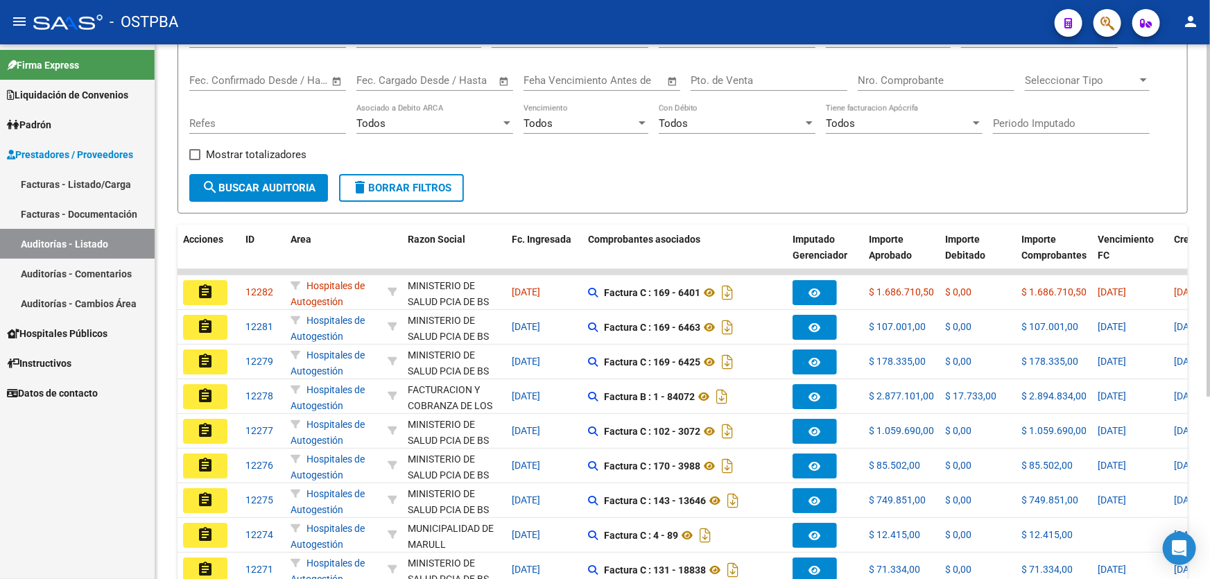
scroll to position [277, 0]
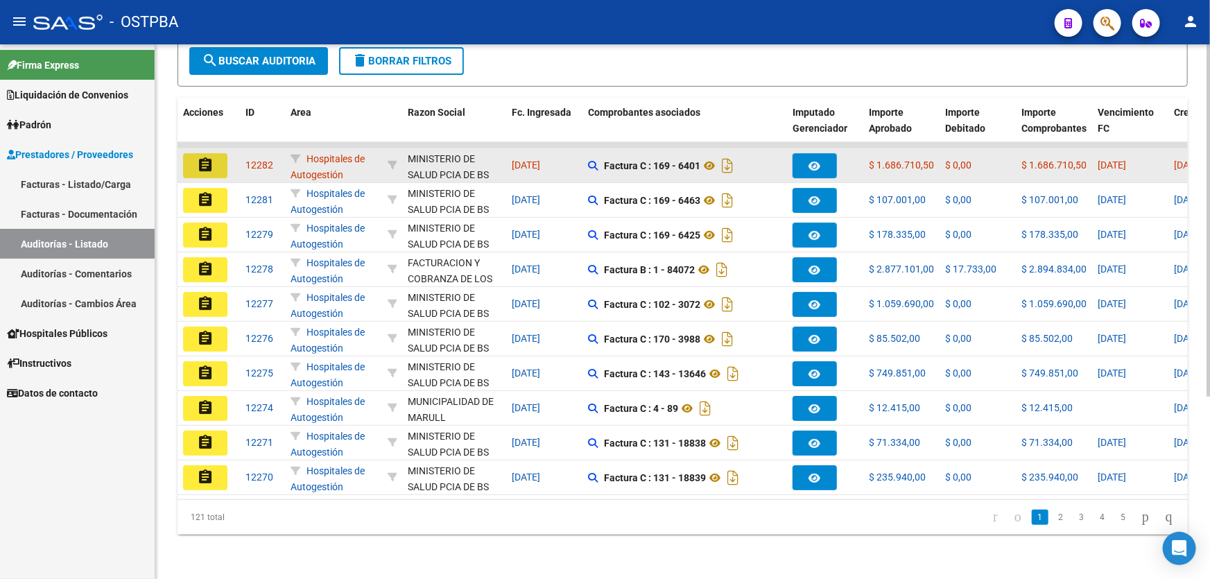
click at [201, 157] on mat-icon "assignment" at bounding box center [205, 165] width 17 height 17
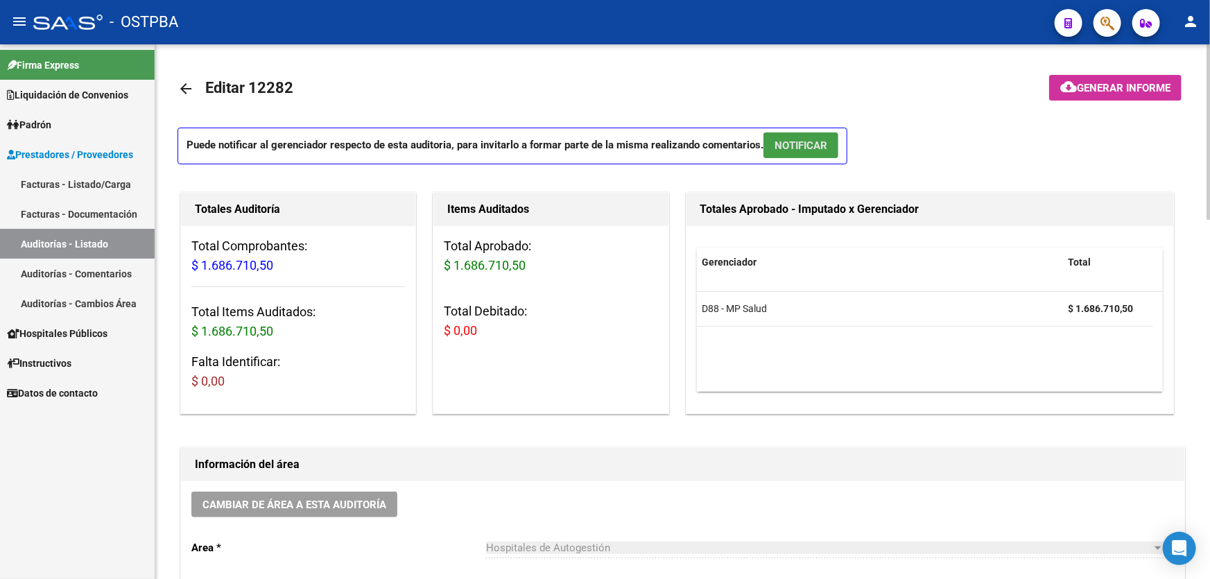
click at [809, 144] on span "NOTIFICAR" at bounding box center [801, 145] width 53 height 12
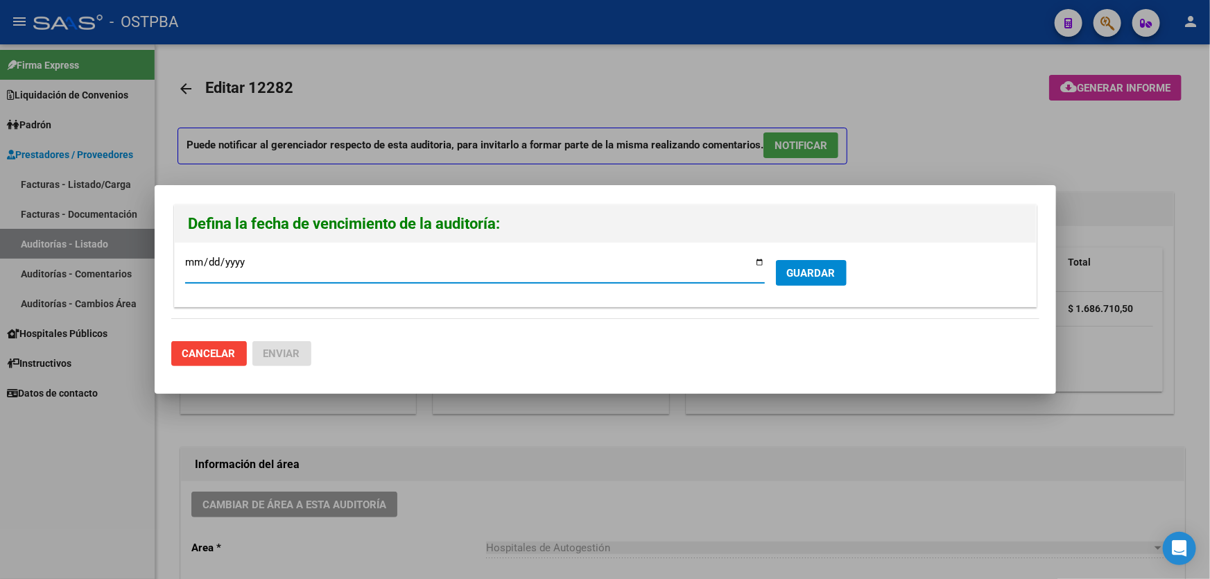
click at [808, 275] on span "GUARDAR" at bounding box center [811, 273] width 49 height 12
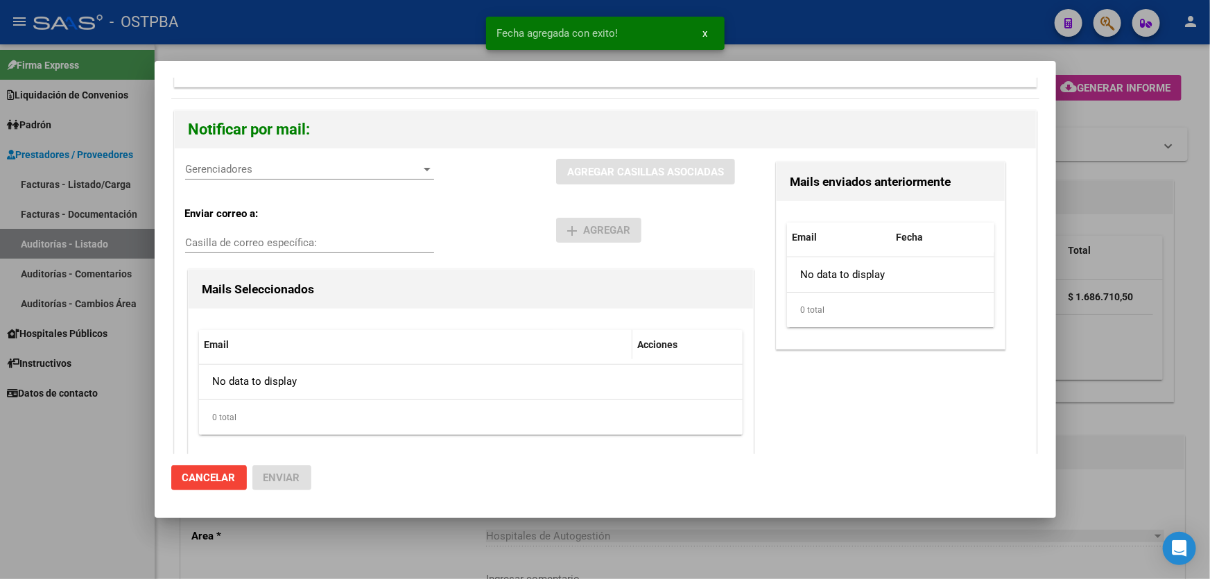
scroll to position [113, 0]
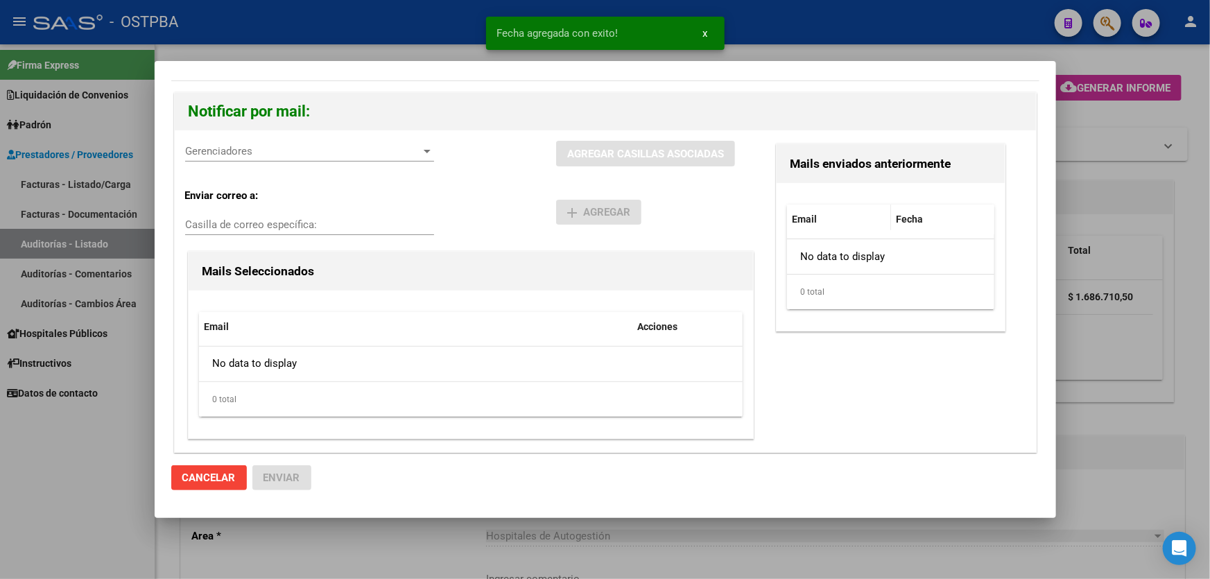
click at [257, 153] on span "Gerenciadores" at bounding box center [303, 151] width 237 height 12
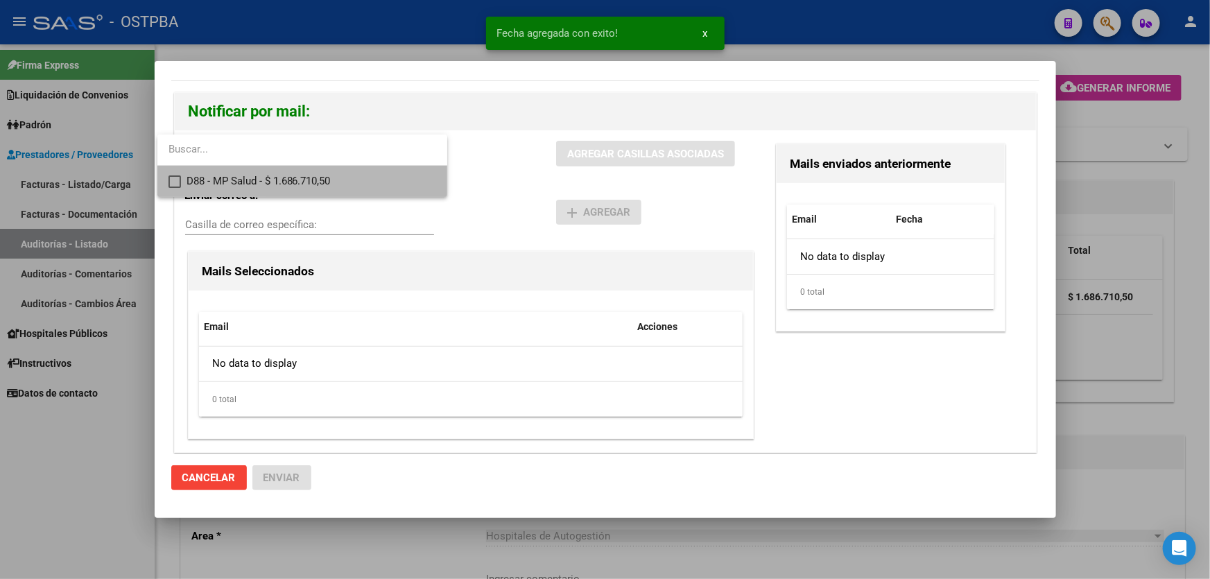
click at [180, 178] on mat-option "D88 - MP Salud - $ 1.686.710,50" at bounding box center [302, 181] width 290 height 31
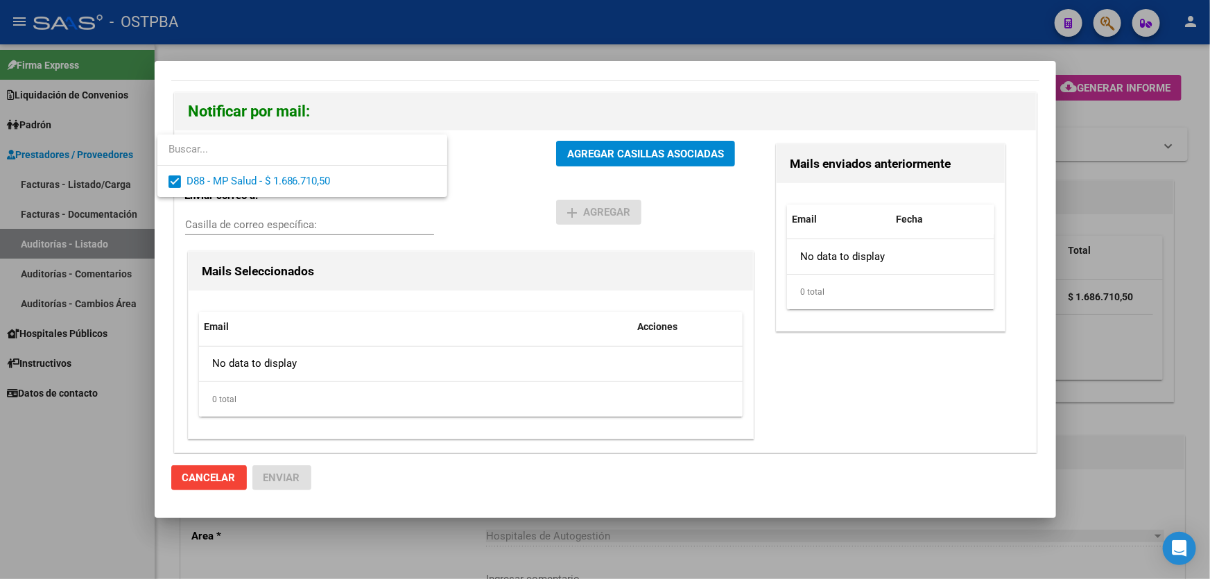
click at [497, 173] on div at bounding box center [605, 289] width 1210 height 579
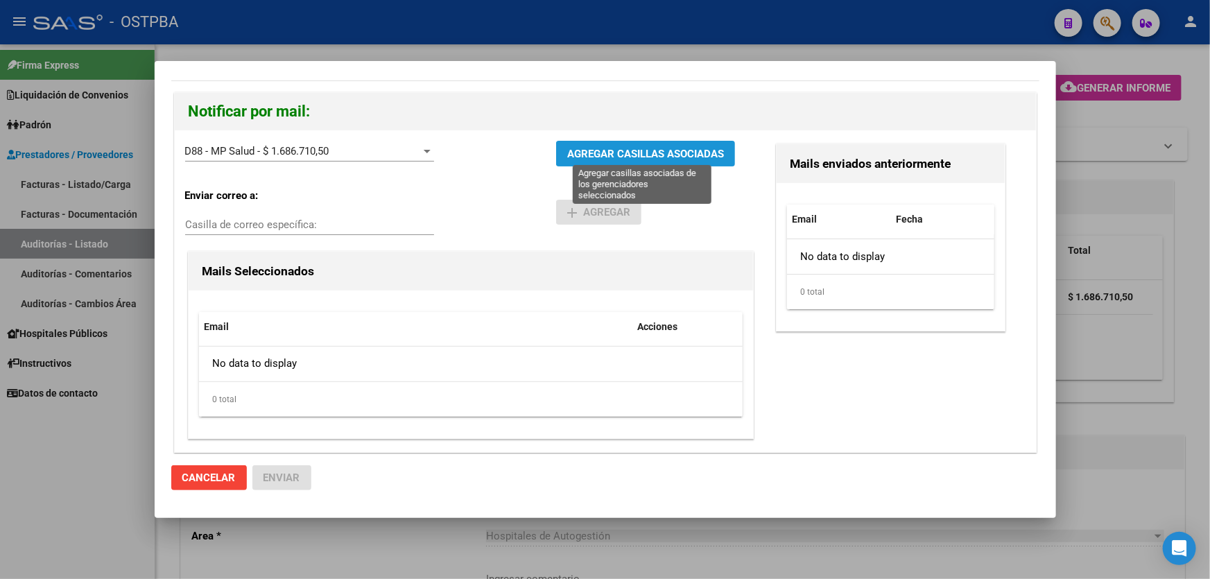
click at [628, 148] on span "AGREGAR CASILLAS ASOCIADAS" at bounding box center [645, 154] width 157 height 12
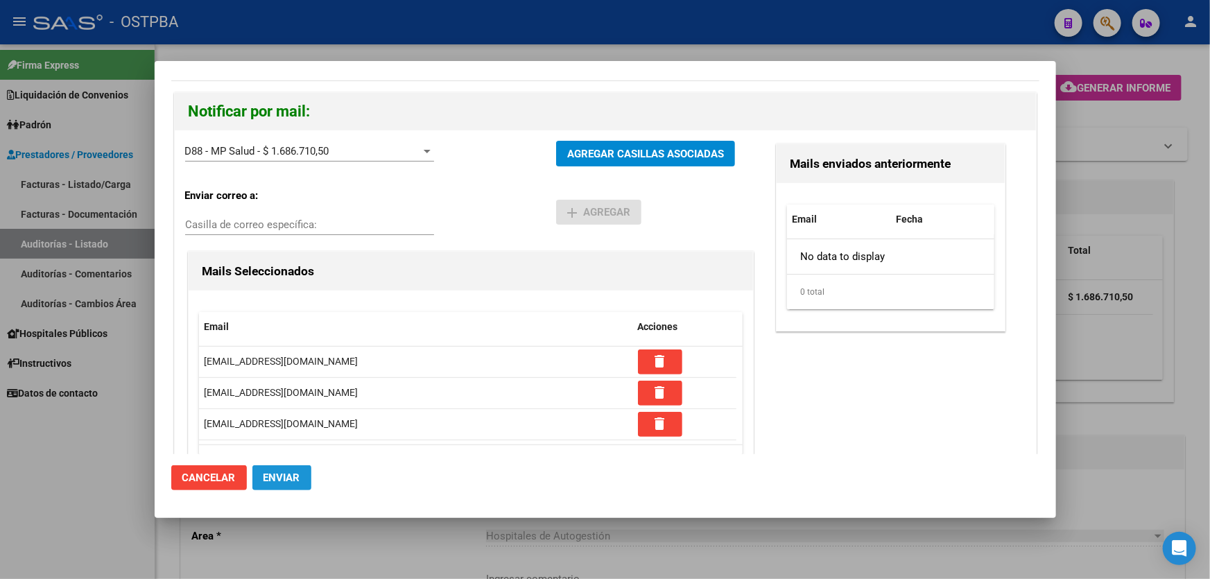
click at [284, 481] on span "Enviar" at bounding box center [282, 478] width 37 height 12
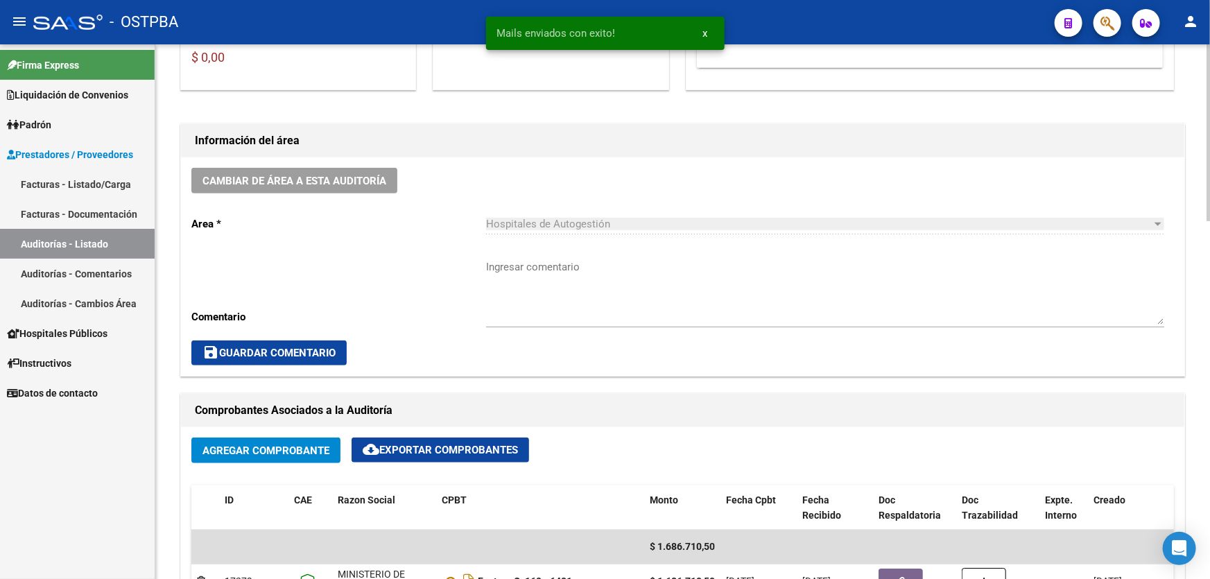
scroll to position [315, 0]
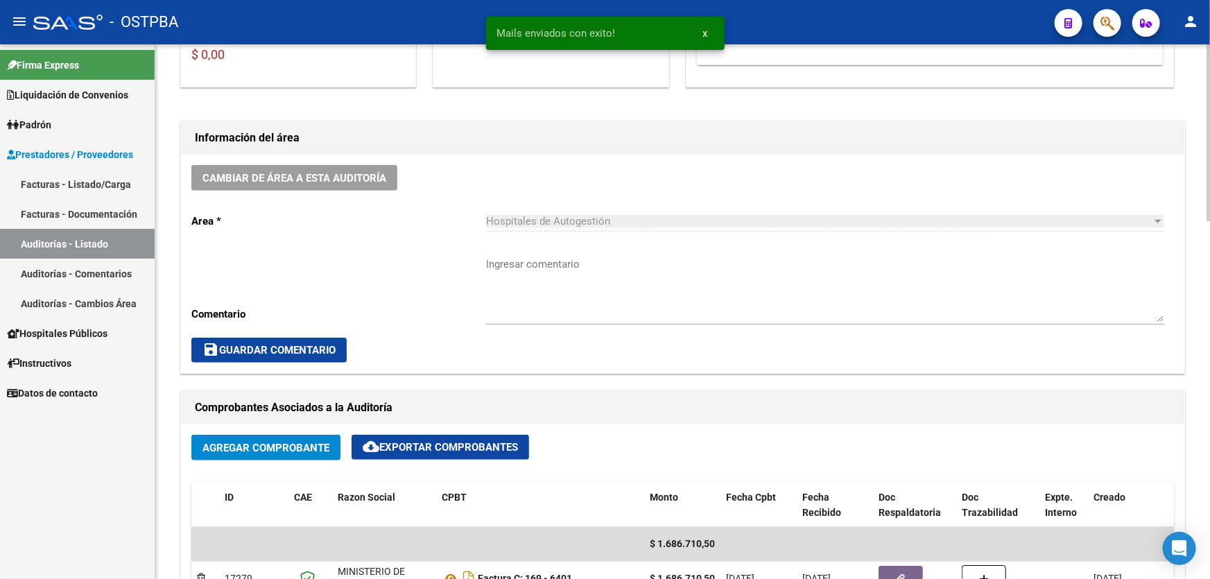
click at [556, 295] on textarea "Ingresar comentario" at bounding box center [825, 289] width 678 height 65
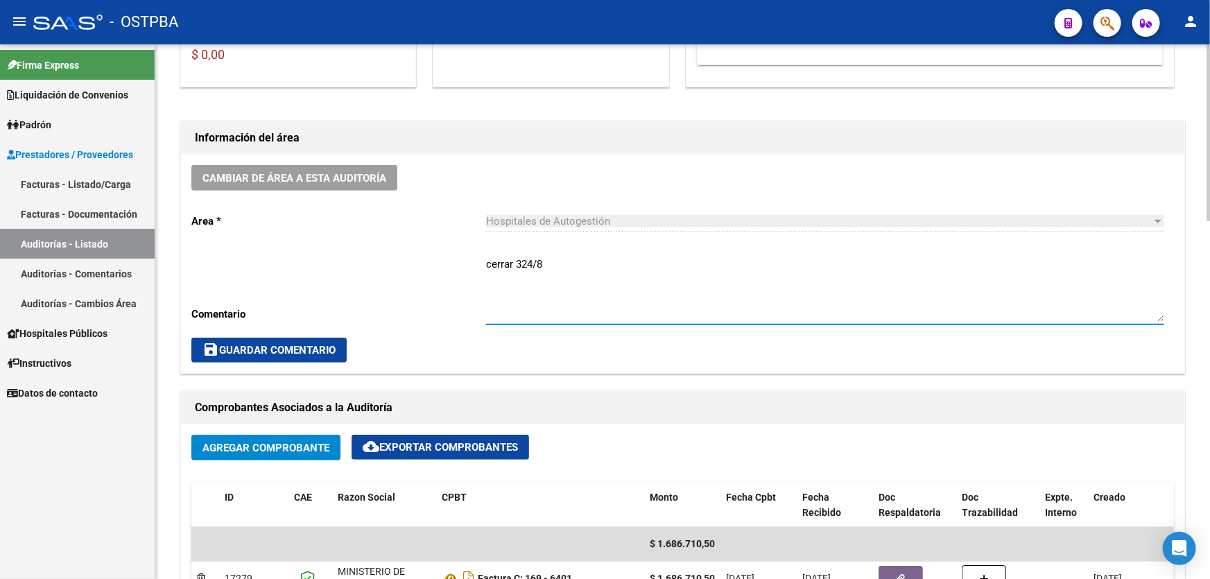
click at [523, 261] on textarea "cerrar 324/8" at bounding box center [825, 289] width 678 height 65
type textarea "cerrar 24/8"
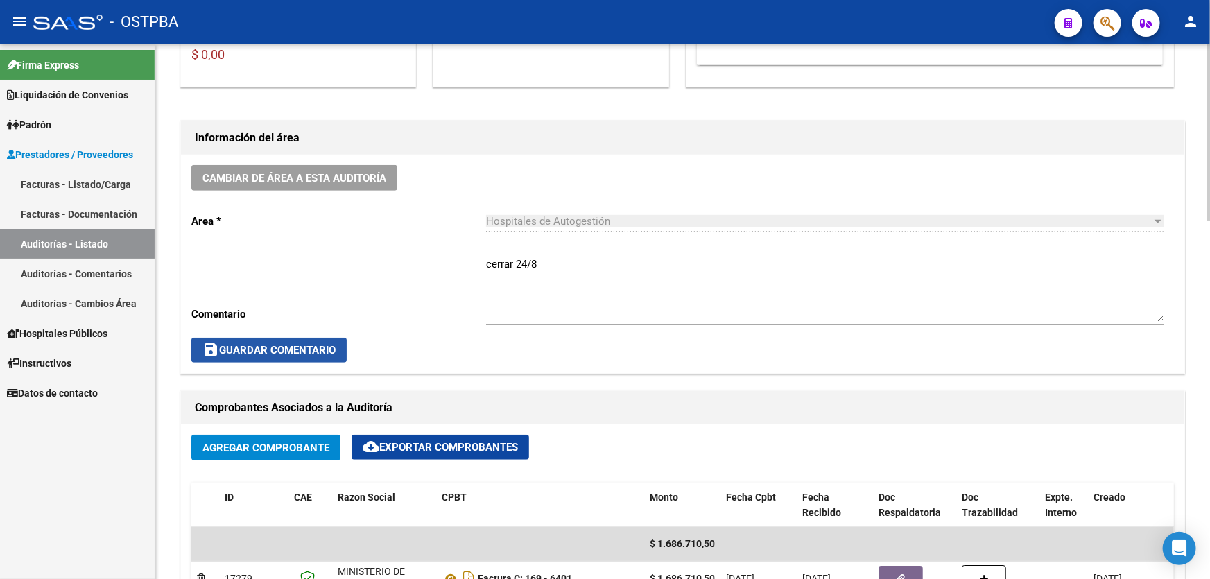
click at [298, 353] on span "save Guardar Comentario" at bounding box center [269, 350] width 133 height 12
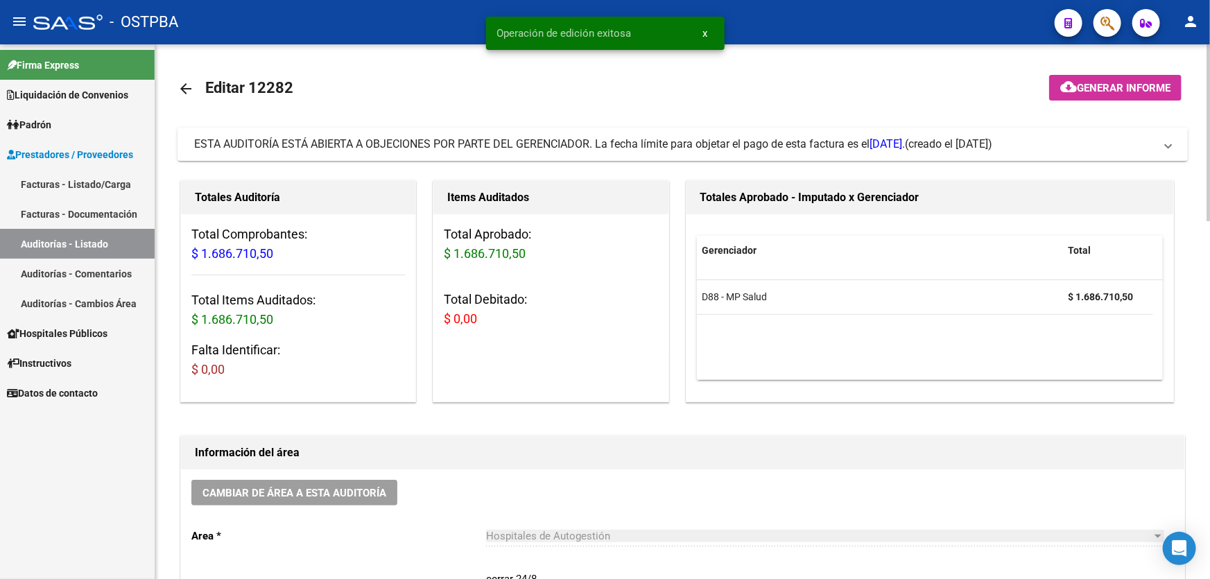
scroll to position [0, 0]
click at [180, 80] on mat-icon "arrow_back" at bounding box center [186, 88] width 17 height 17
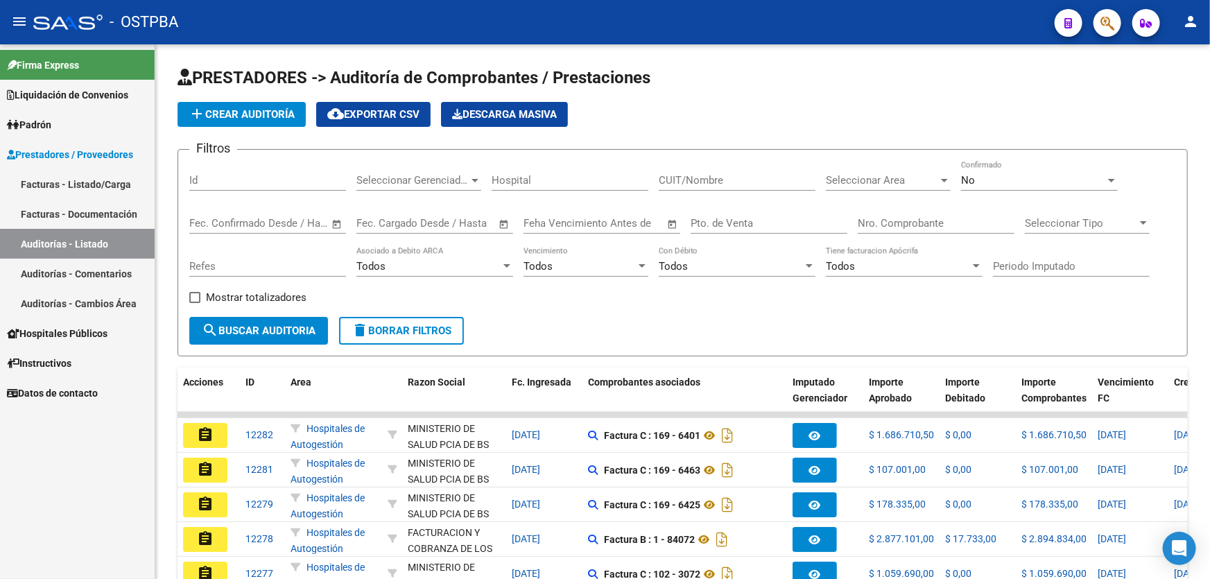
click at [87, 178] on link "Facturas - Listado/Carga" at bounding box center [77, 184] width 155 height 30
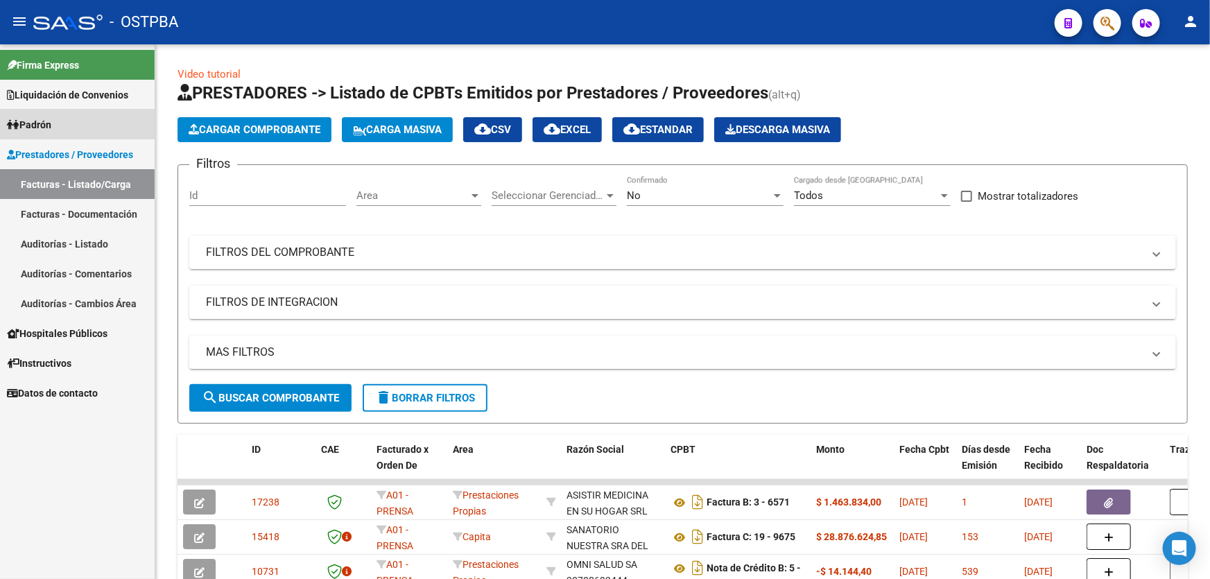
click at [62, 122] on link "Padrón" at bounding box center [77, 125] width 155 height 30
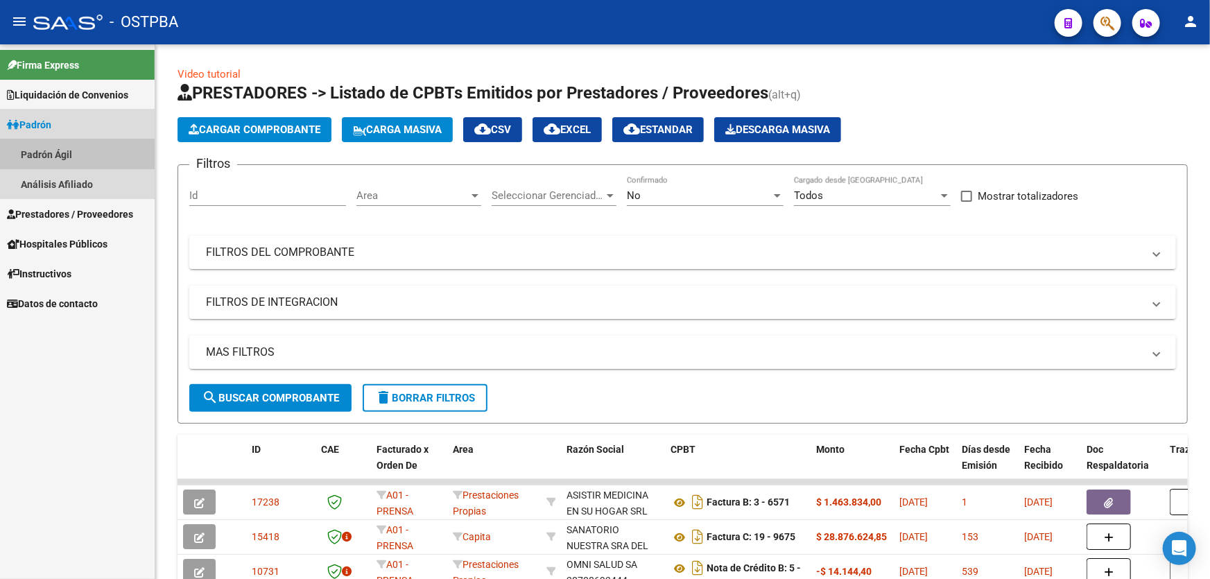
click at [69, 155] on link "Padrón Ágil" at bounding box center [77, 154] width 155 height 30
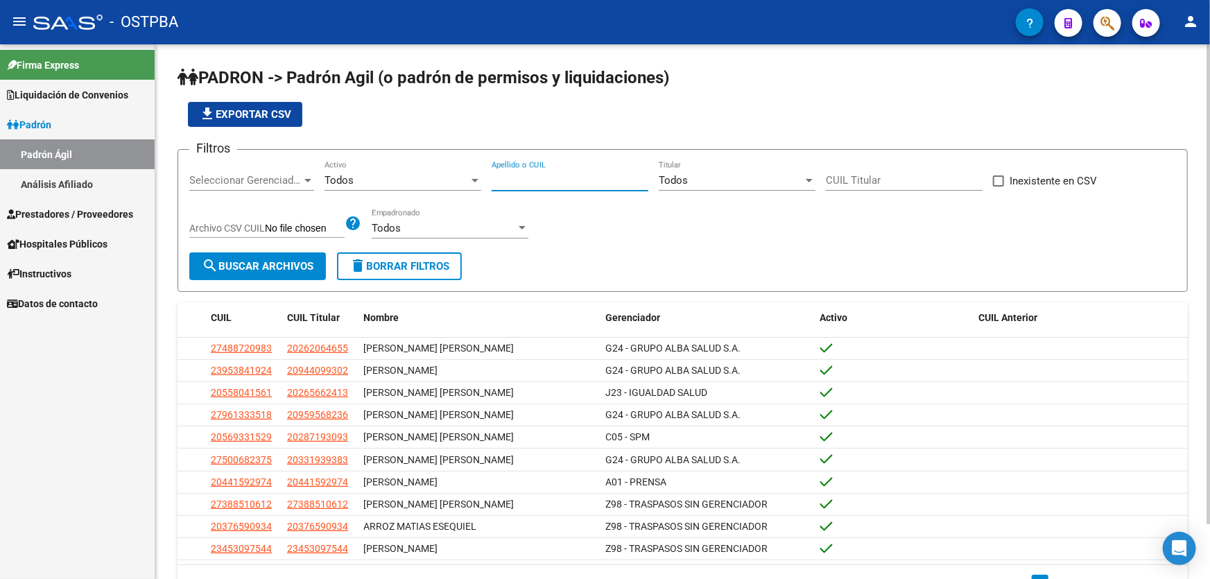
click at [547, 182] on input "Apellido o CUIL" at bounding box center [570, 180] width 157 height 12
type input "[PERSON_NAME]"
click at [250, 260] on span "search Buscar Archivos" at bounding box center [258, 266] width 112 height 12
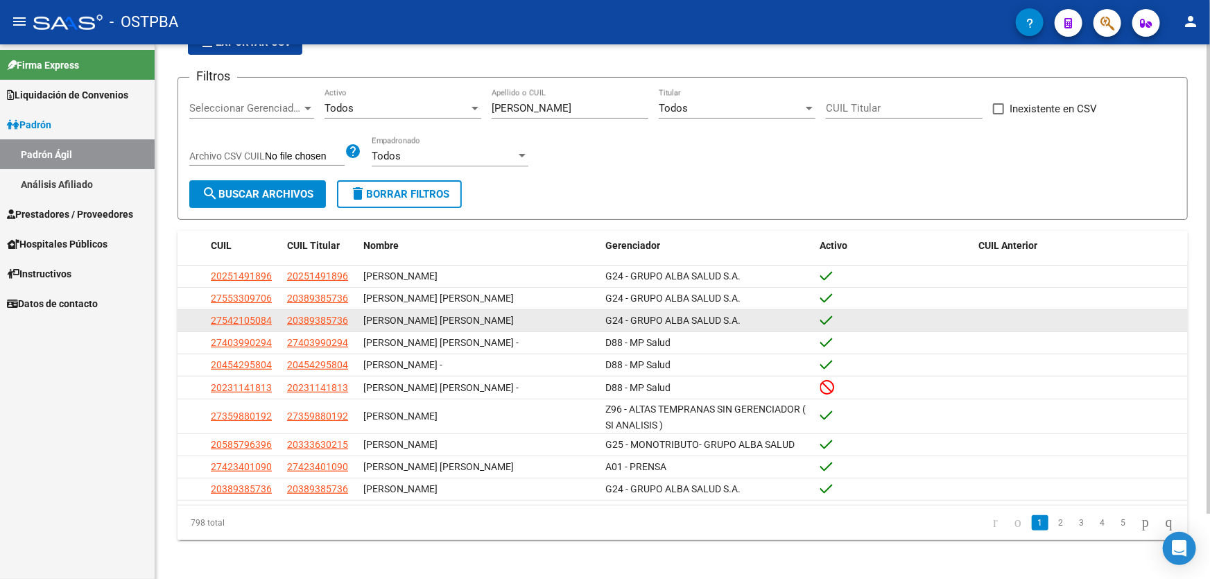
scroll to position [73, 0]
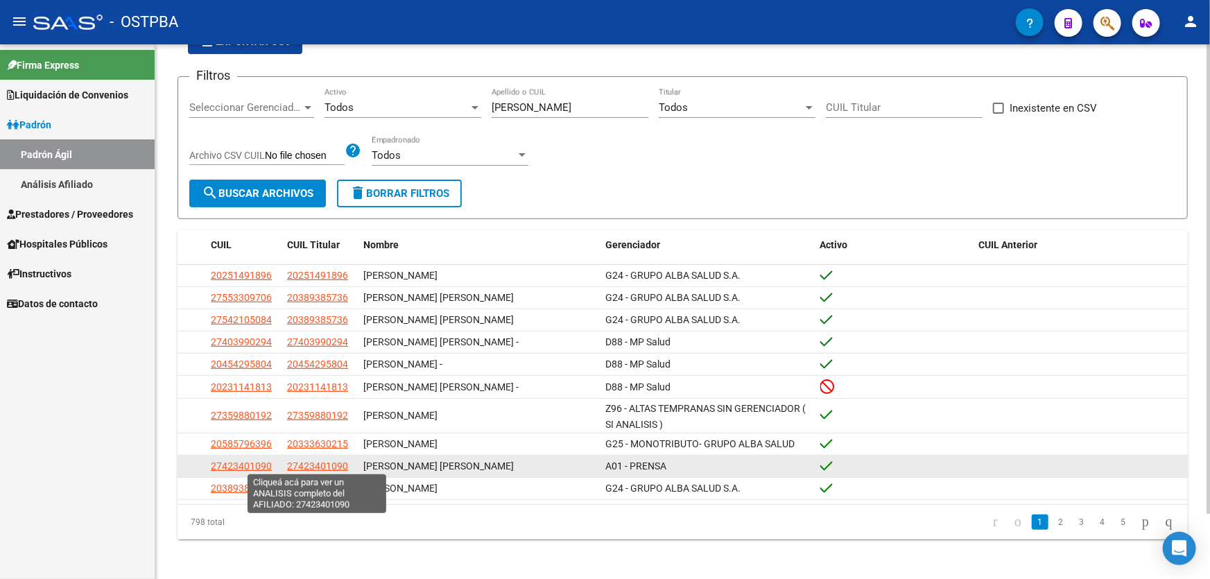
click at [319, 463] on span "27423401090" at bounding box center [317, 466] width 61 height 11
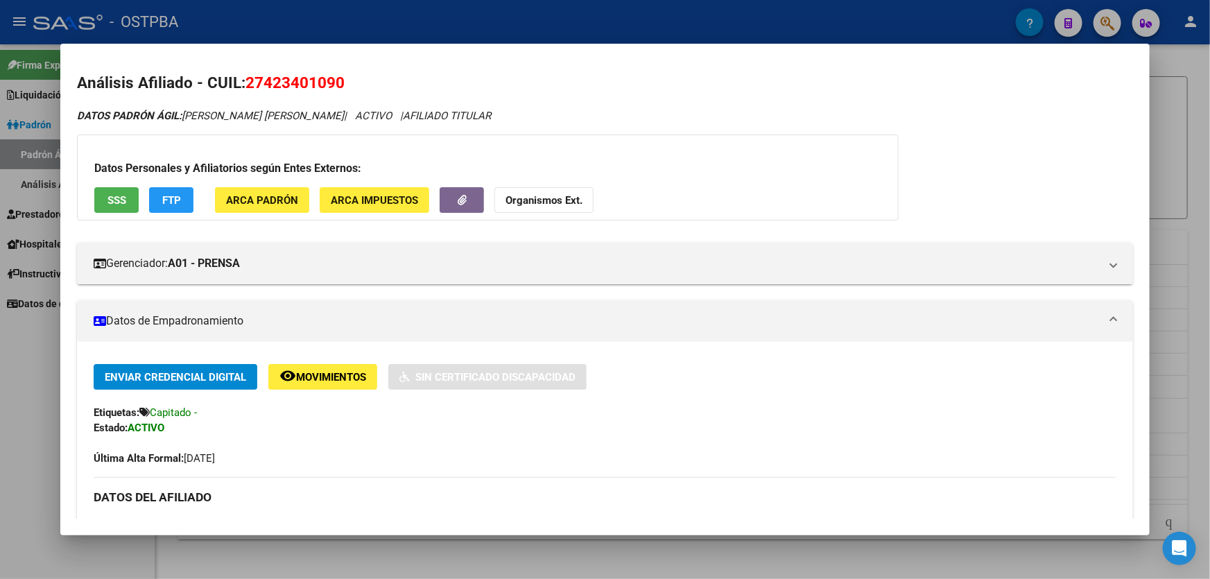
scroll to position [0, 0]
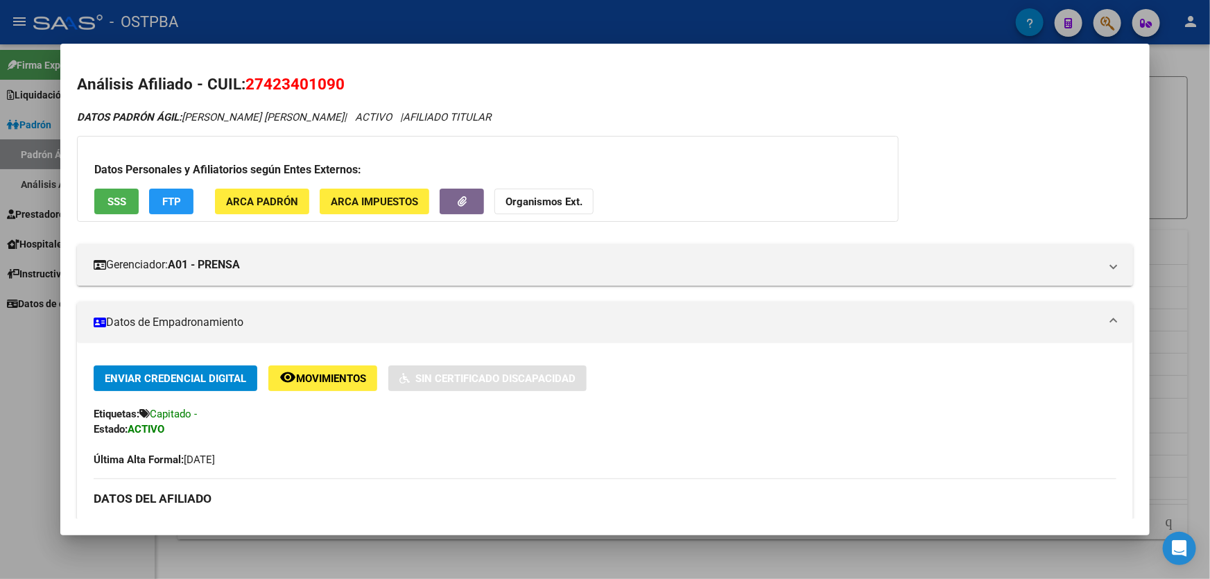
click at [44, 370] on div at bounding box center [605, 289] width 1210 height 579
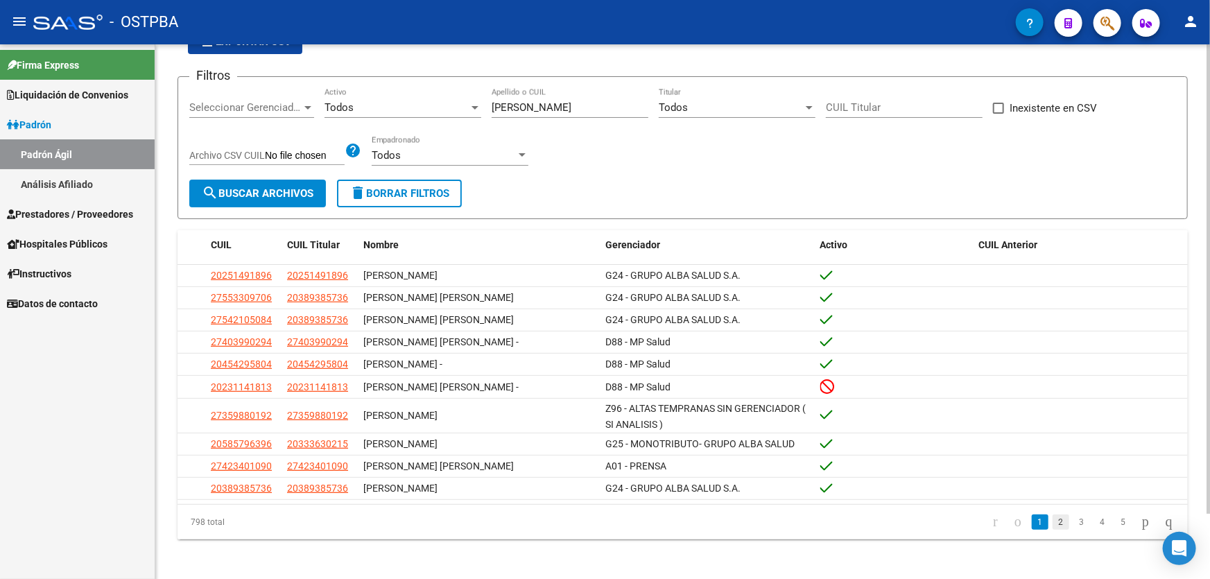
click at [1053, 520] on link "2" at bounding box center [1061, 522] width 17 height 15
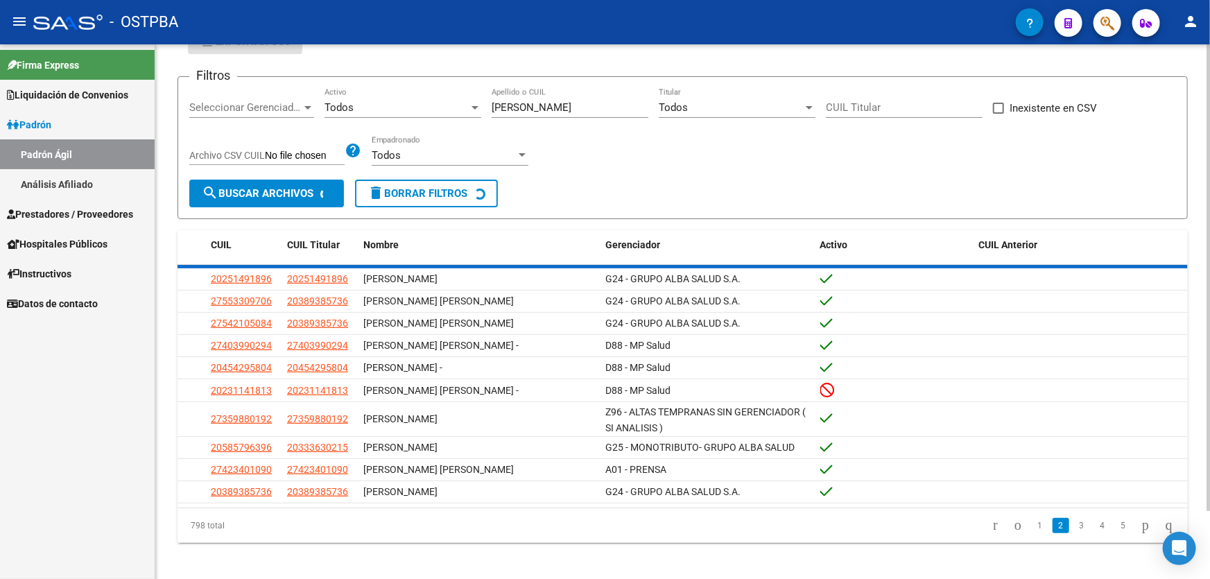
scroll to position [60, 0]
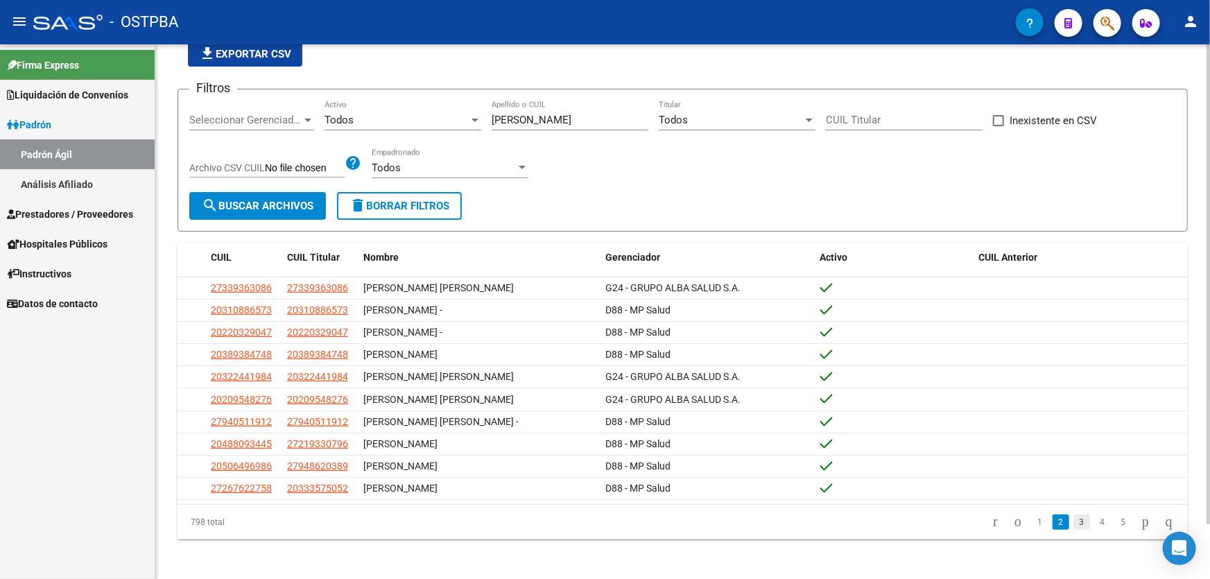
click at [1074, 522] on link "3" at bounding box center [1082, 522] width 17 height 15
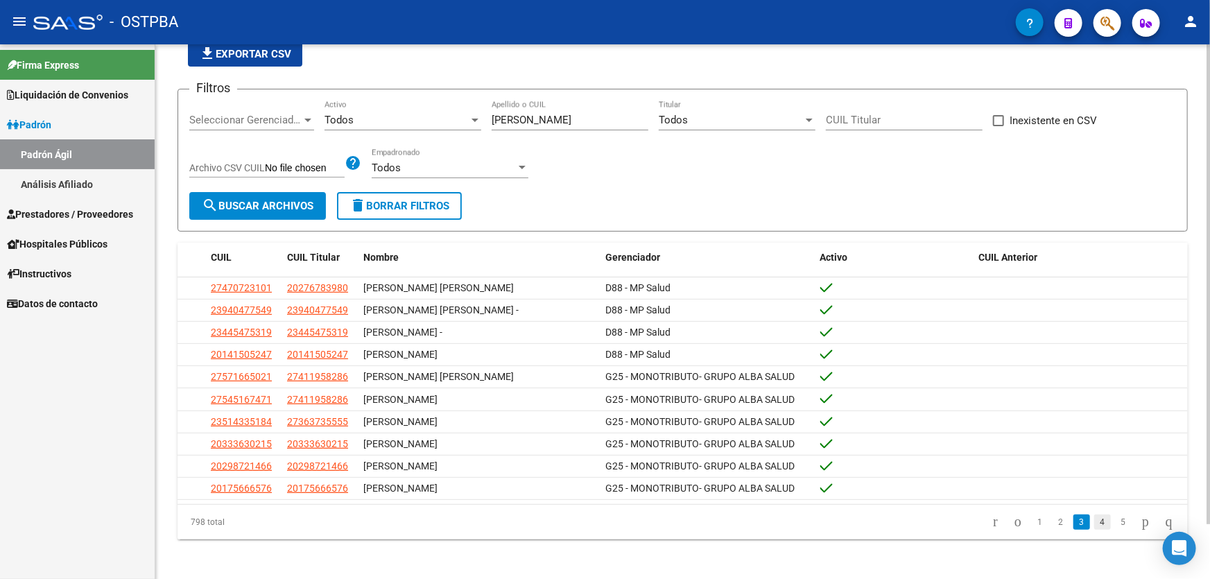
click at [1095, 521] on link "4" at bounding box center [1103, 522] width 17 height 15
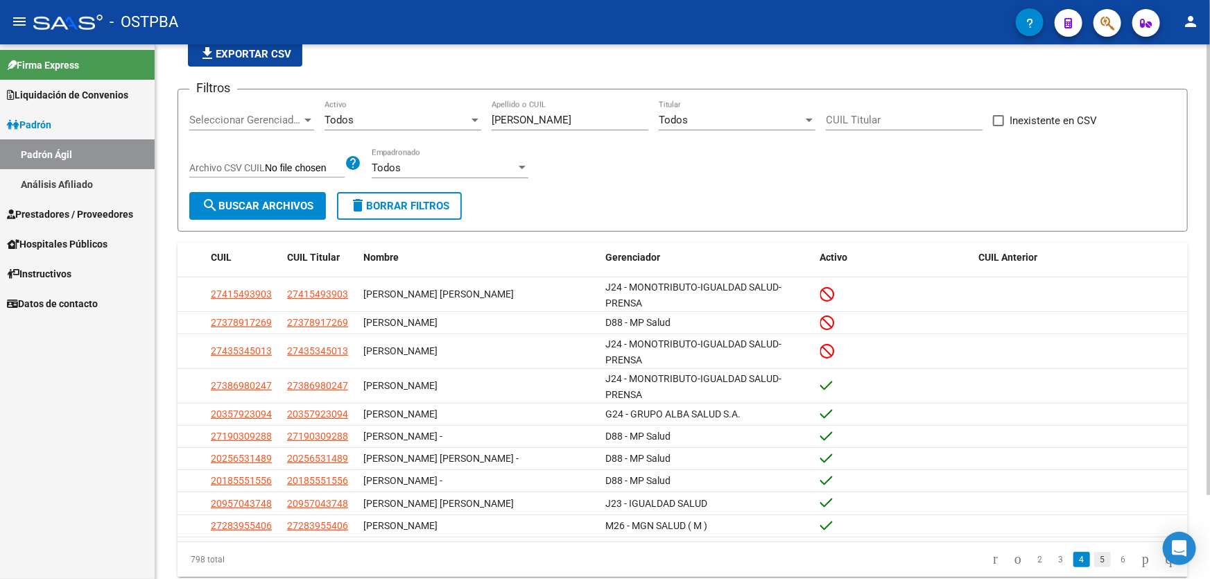
click at [1095, 556] on link "5" at bounding box center [1103, 559] width 17 height 15
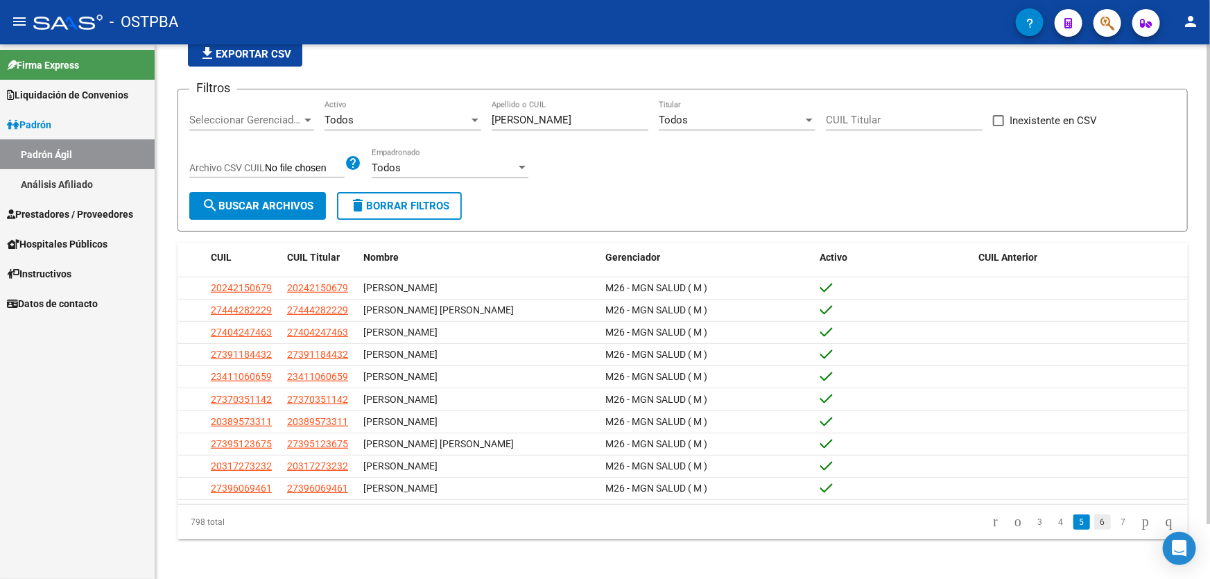
click at [1095, 519] on link "6" at bounding box center [1103, 522] width 17 height 15
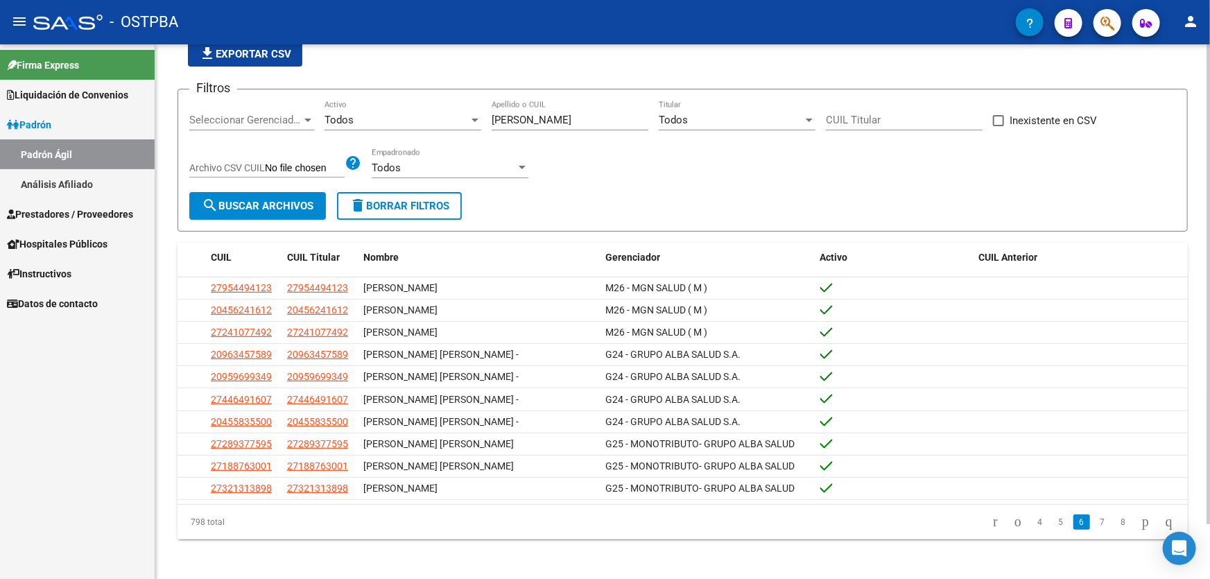
click at [1095, 519] on link "7" at bounding box center [1103, 522] width 17 height 15
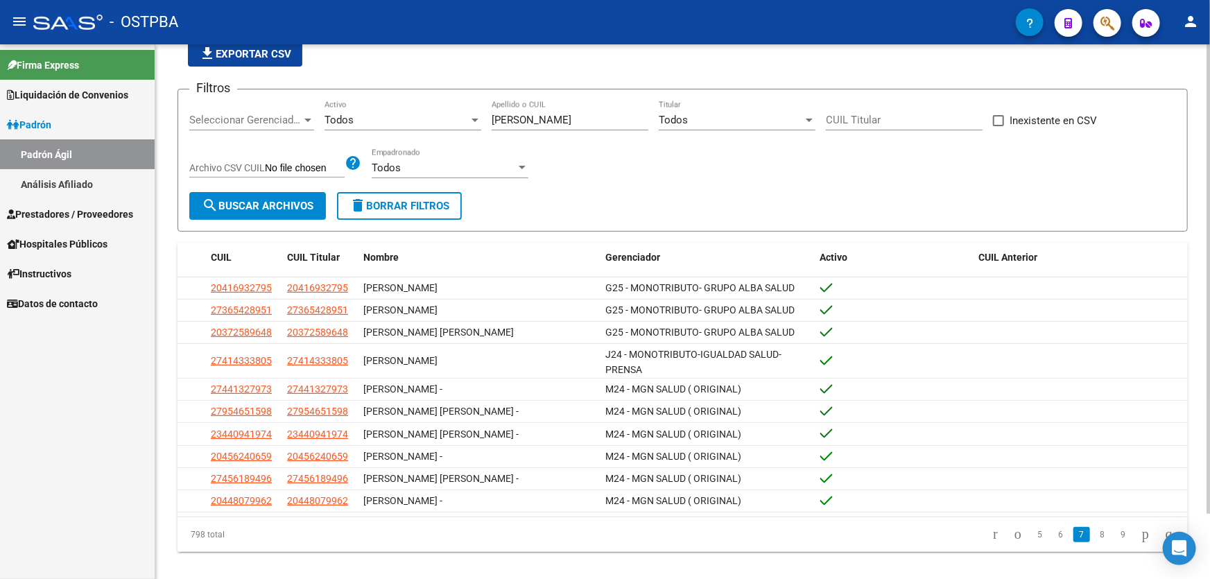
click at [1092, 523] on li "8" at bounding box center [1102, 535] width 21 height 24
click at [1097, 530] on link "8" at bounding box center [1103, 534] width 17 height 15
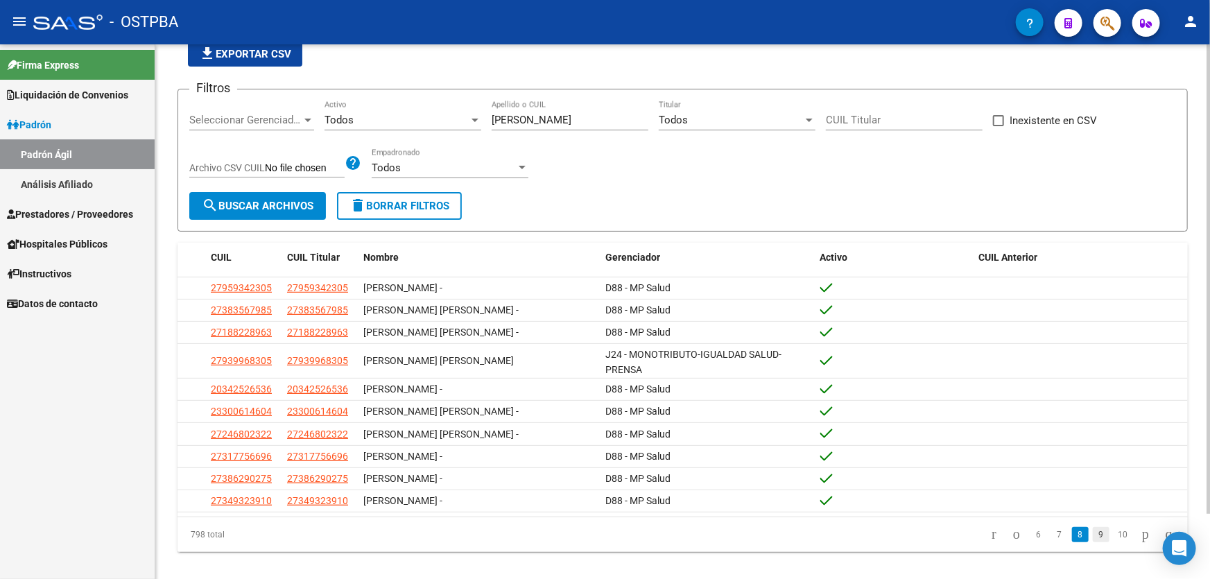
click at [1093, 536] on link "9" at bounding box center [1101, 534] width 17 height 15
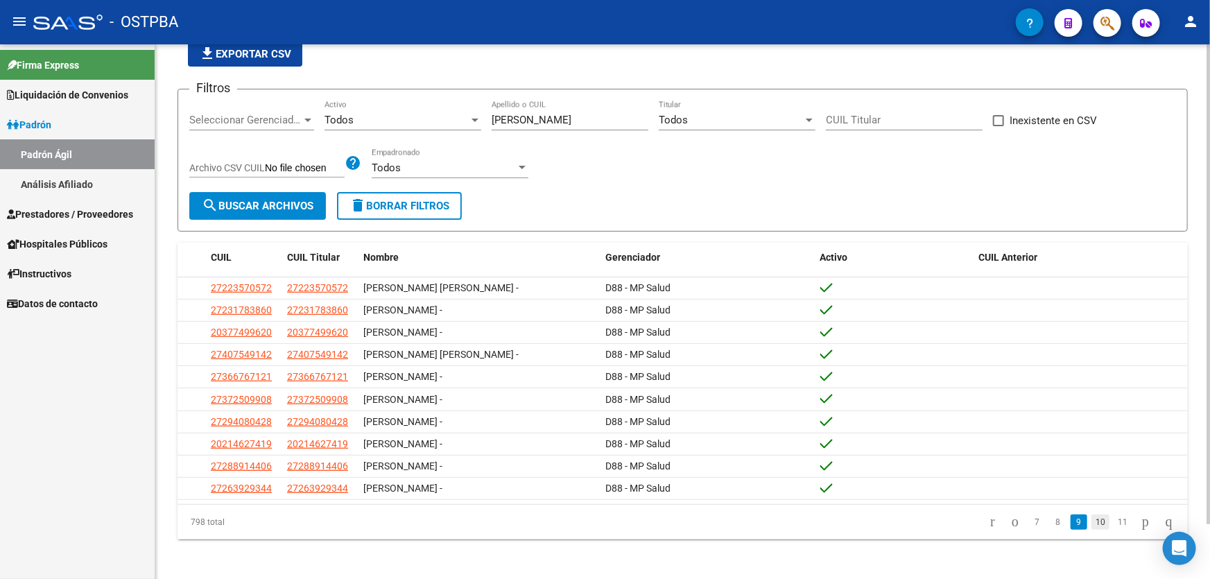
click at [1092, 519] on link "10" at bounding box center [1101, 522] width 18 height 15
click at [1092, 519] on link "11" at bounding box center [1101, 522] width 18 height 15
click at [197, 120] on span "Seleccionar Gerenciador" at bounding box center [245, 120] width 112 height 12
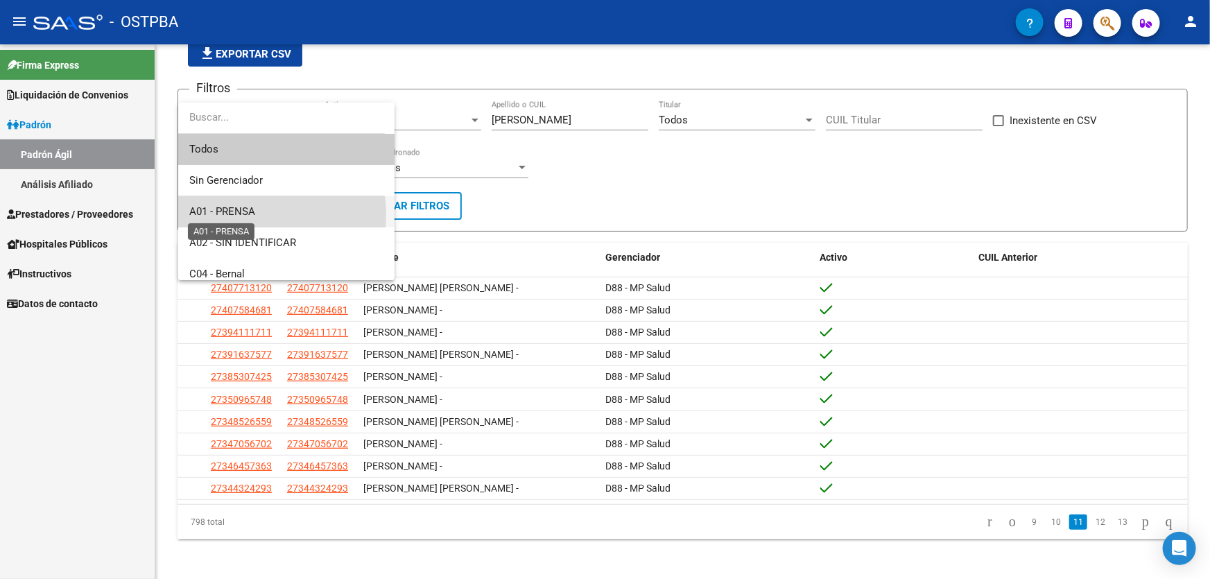
click at [250, 215] on span "A01 - PRENSA" at bounding box center [222, 211] width 66 height 12
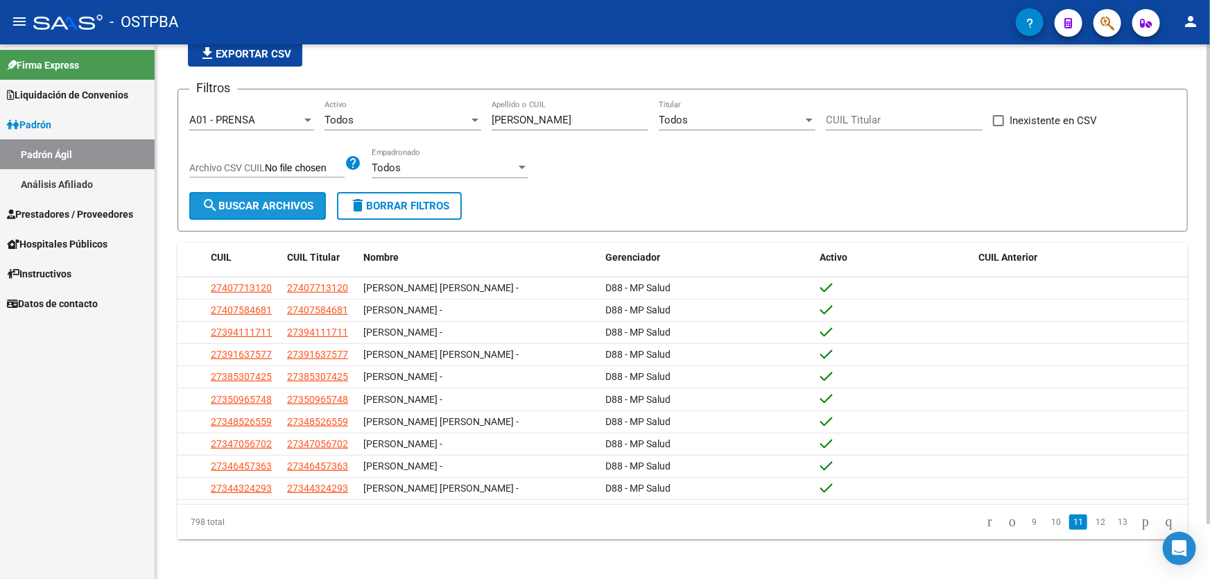
click at [255, 200] on span "search Buscar Archivos" at bounding box center [258, 206] width 112 height 12
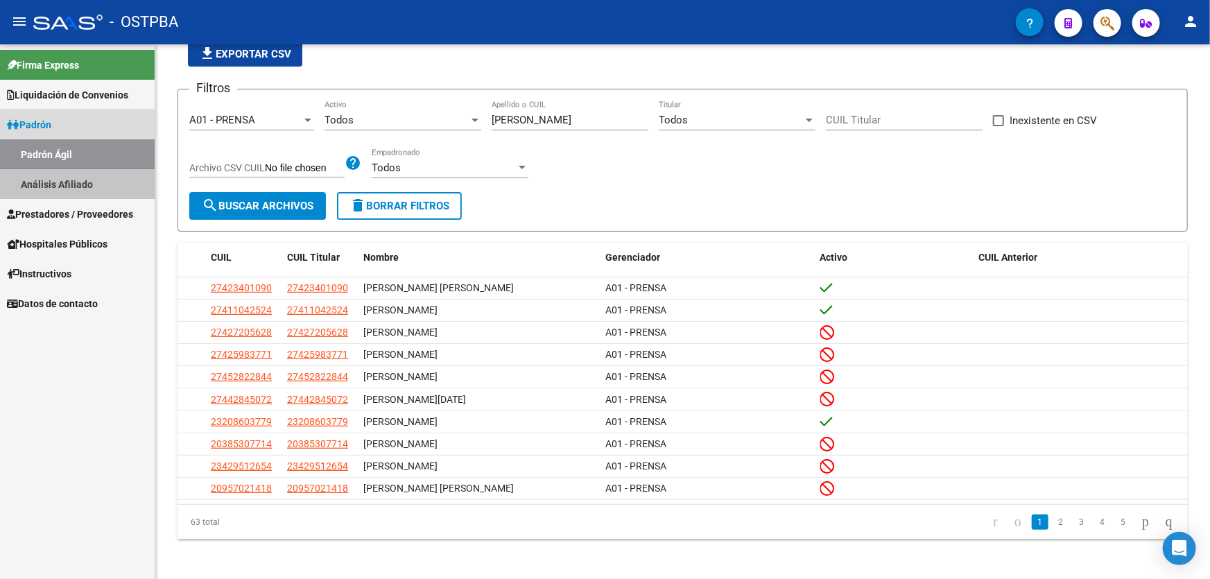
click at [46, 185] on link "Análisis Afiliado" at bounding box center [77, 184] width 155 height 30
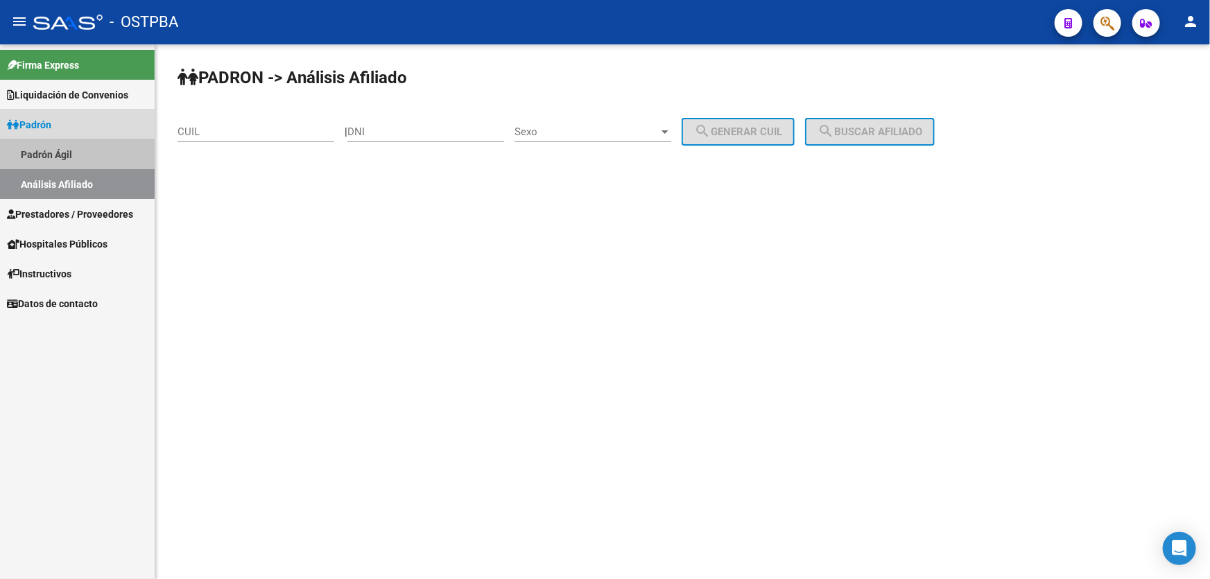
click at [60, 147] on link "Padrón Ágil" at bounding box center [77, 154] width 155 height 30
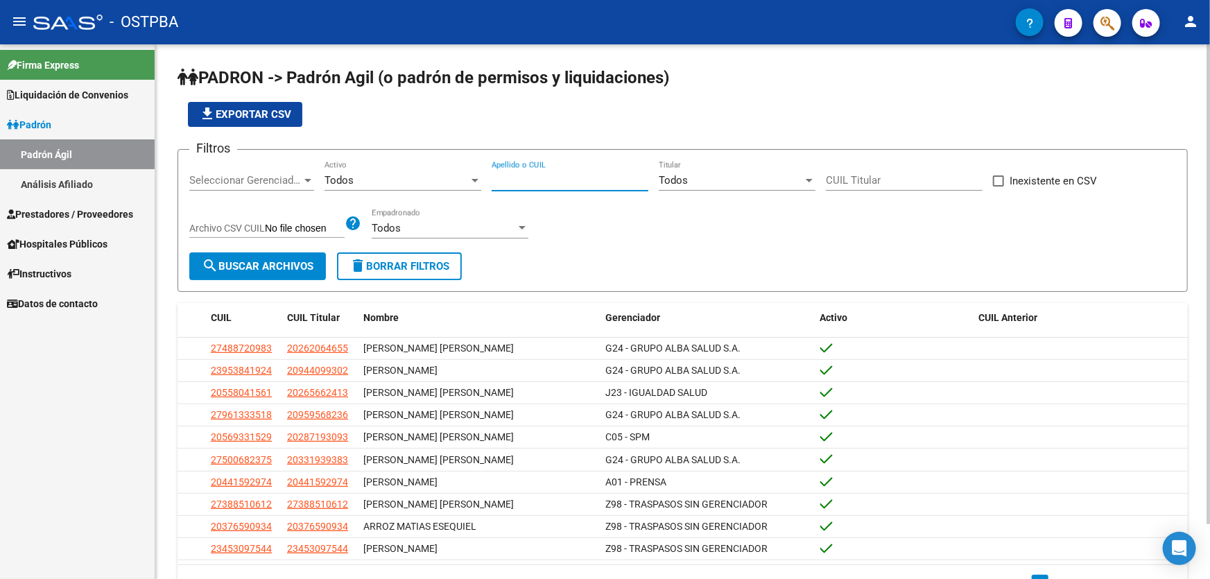
click at [517, 175] on input "Apellido o CUIL" at bounding box center [570, 180] width 157 height 12
type input "[PERSON_NAME]"
click at [246, 177] on span "Seleccionar Gerenciador" at bounding box center [245, 180] width 112 height 12
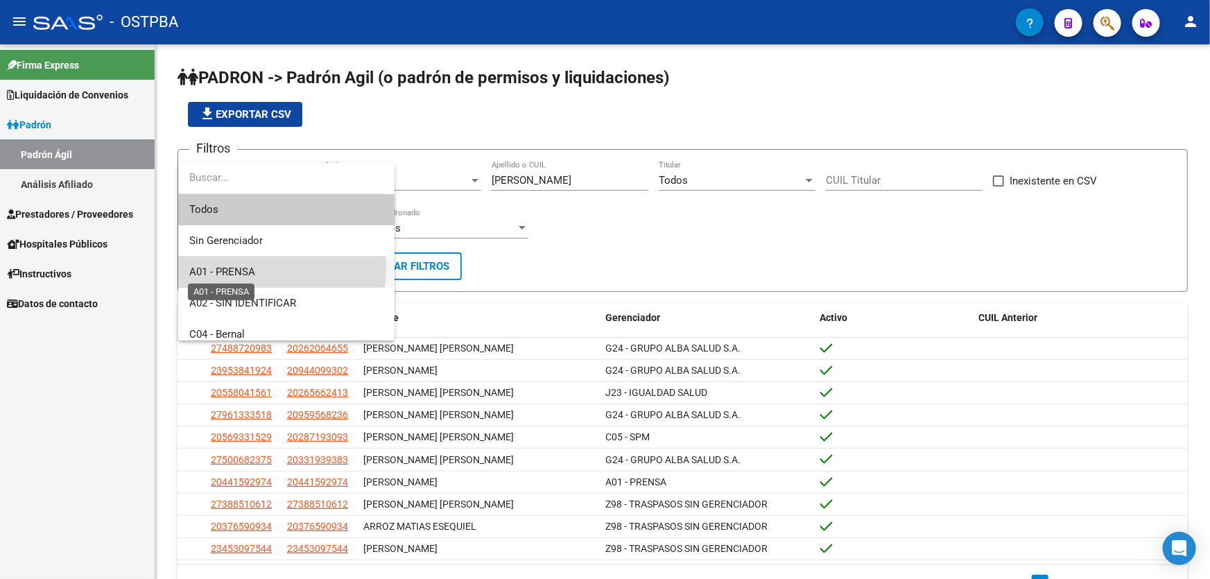
click at [216, 266] on span "A01 - PRENSA" at bounding box center [222, 272] width 66 height 12
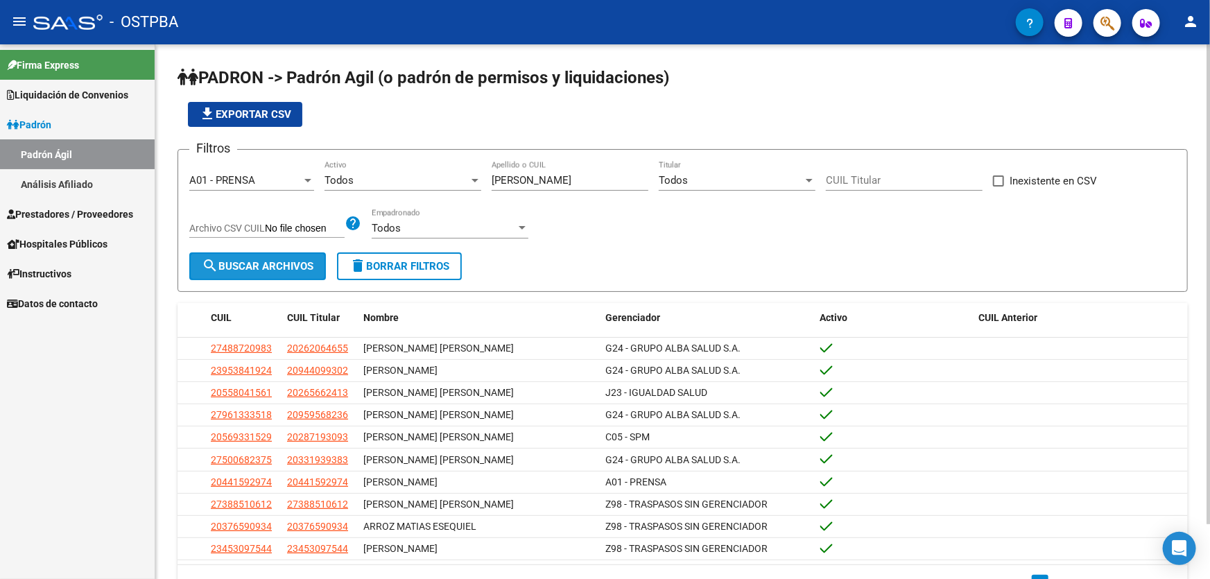
click at [265, 257] on button "search Buscar Archivos" at bounding box center [257, 266] width 137 height 28
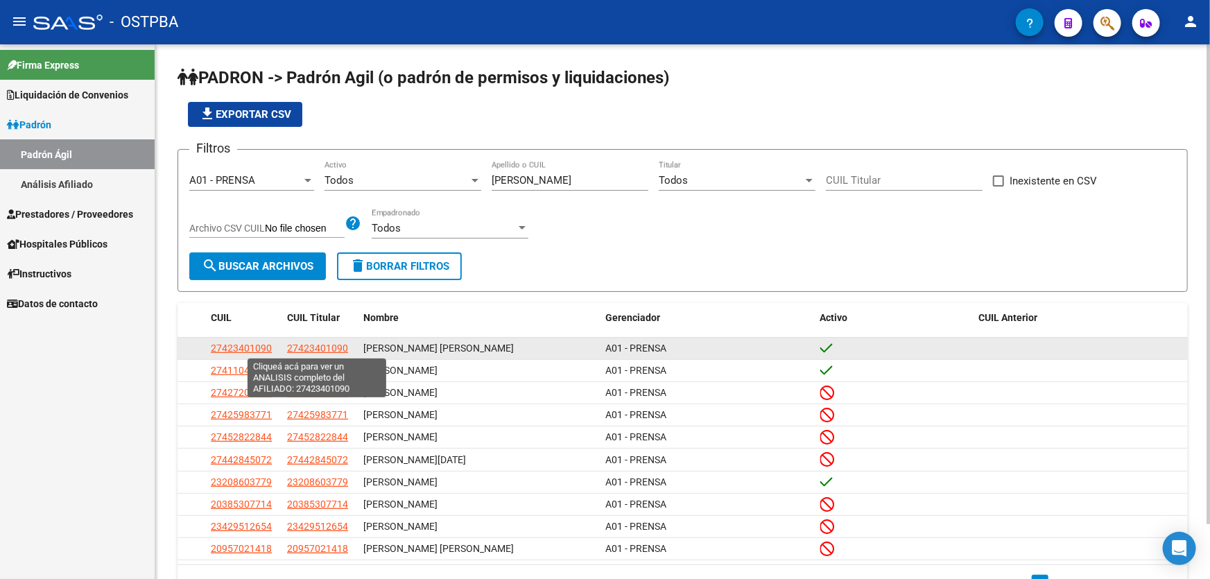
click at [319, 345] on span "27423401090" at bounding box center [317, 348] width 61 height 11
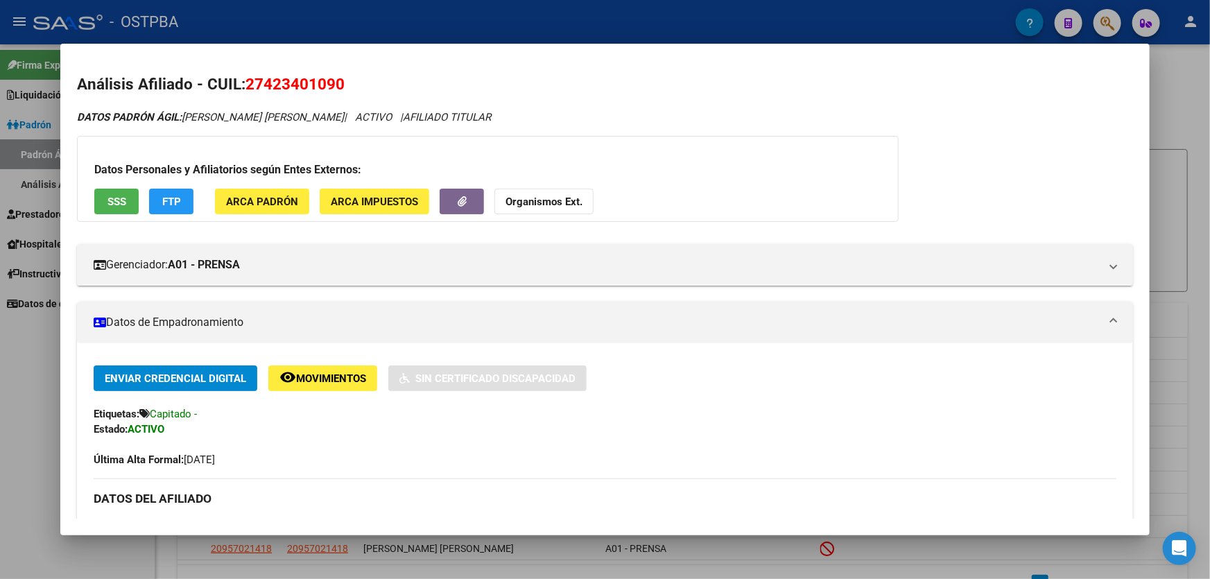
click at [41, 387] on div at bounding box center [605, 289] width 1210 height 579
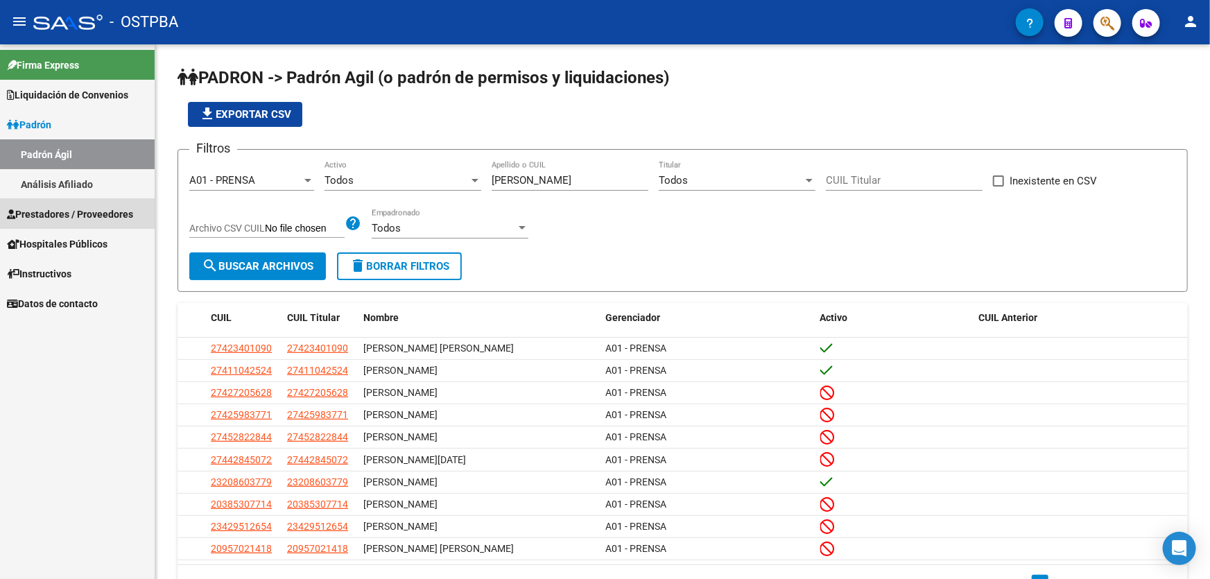
click at [48, 215] on span "Prestadores / Proveedores" at bounding box center [70, 214] width 126 height 15
